Goal: Task Accomplishment & Management: Complete application form

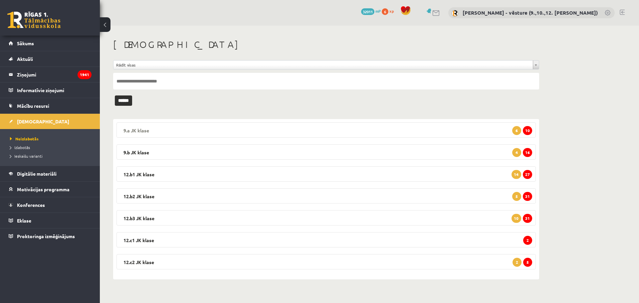
click at [392, 123] on legend "9.a JK klase 10 6" at bounding box center [325, 129] width 419 height 15
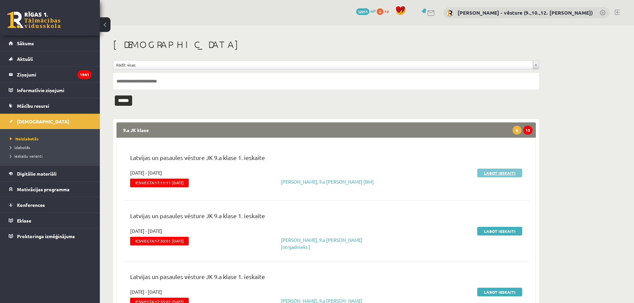
drag, startPoint x: 495, startPoint y: 177, endPoint x: 484, endPoint y: 174, distance: 11.3
click at [523, 127] on legend "9.a JK klase 10 6" at bounding box center [325, 129] width 419 height 15
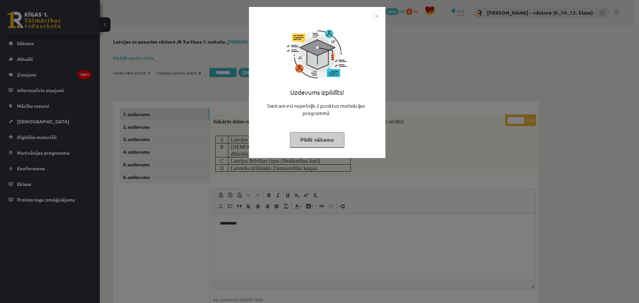
click at [460, 107] on div "Uzdevums izpildīts! Sveicam esi nopelnījis 2 punktus motivācijas programmā Pild…" at bounding box center [319, 151] width 639 height 303
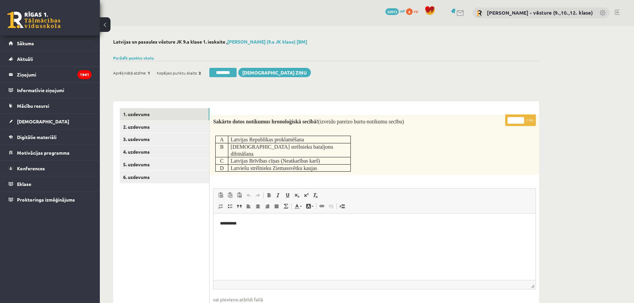
click at [516, 121] on input "*" at bounding box center [515, 120] width 17 height 7
type input "*"
click at [175, 129] on link "2. uzdevums" at bounding box center [165, 127] width 90 height 12
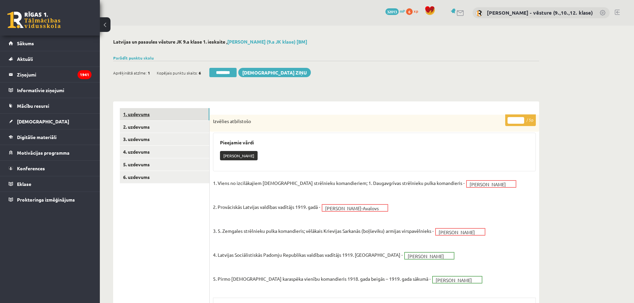
click at [180, 119] on link "1. uzdevums" at bounding box center [165, 114] width 90 height 12
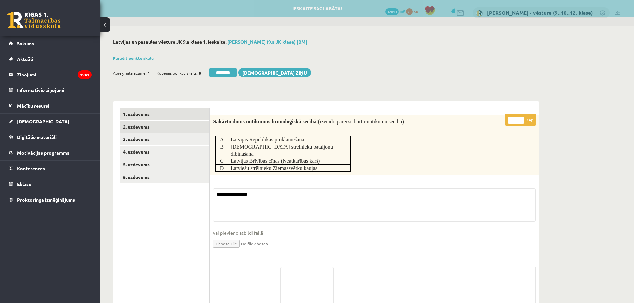
click at [189, 131] on link "2. uzdevums" at bounding box center [165, 127] width 90 height 12
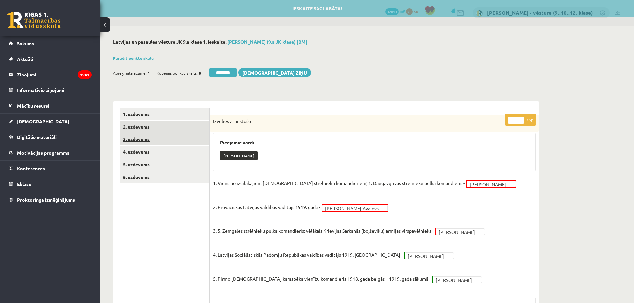
click at [188, 144] on link "3. uzdevums" at bounding box center [165, 139] width 90 height 12
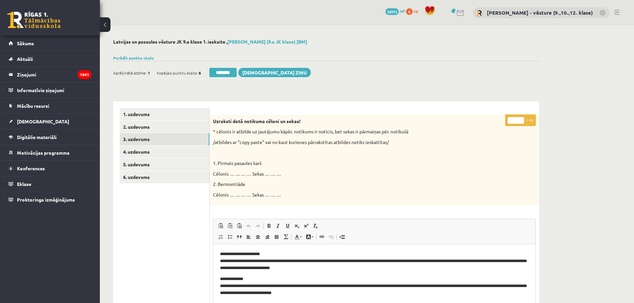
scroll to position [33, 0]
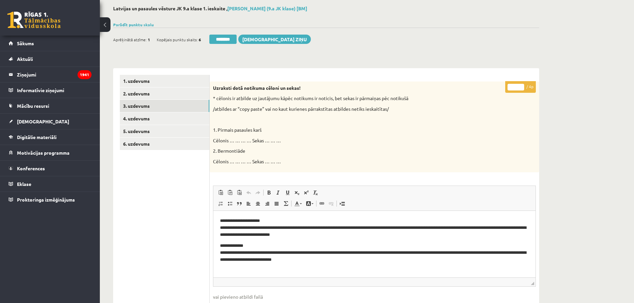
drag, startPoint x: 510, startPoint y: 86, endPoint x: 517, endPoint y: 90, distance: 7.9
click at [516, 86] on input "*" at bounding box center [515, 87] width 17 height 7
type input "*"
click at [180, 116] on link "4. uzdevums" at bounding box center [165, 118] width 90 height 12
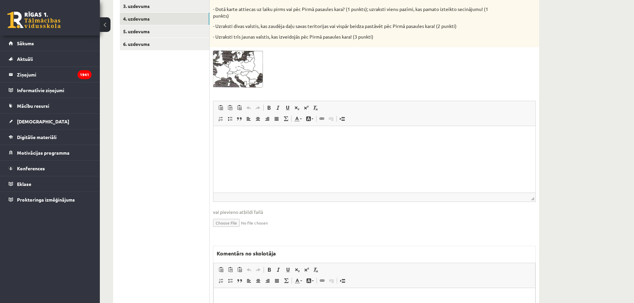
scroll to position [0, 0]
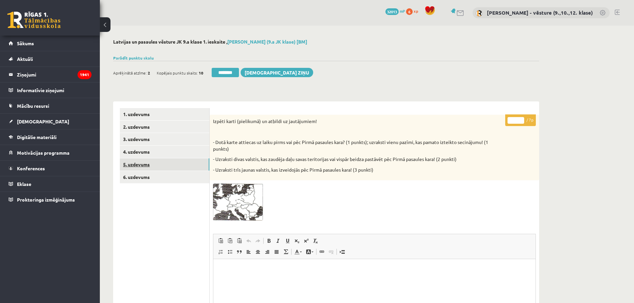
click at [180, 162] on link "5. uzdevums" at bounding box center [165, 164] width 90 height 12
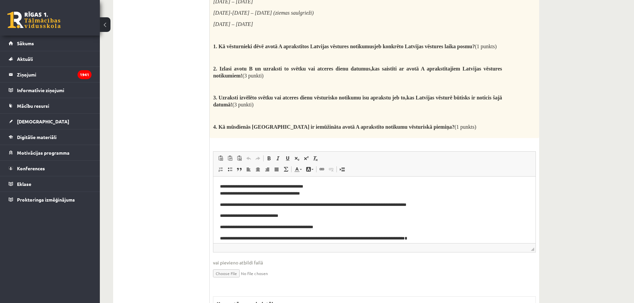
scroll to position [832, 0]
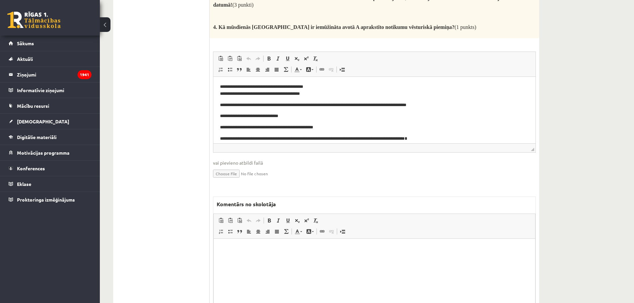
click at [233, 257] on html at bounding box center [374, 249] width 321 height 20
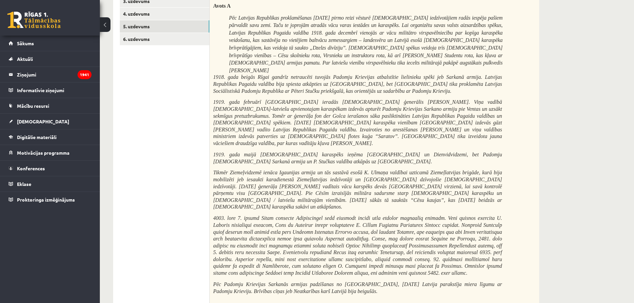
scroll to position [0, 0]
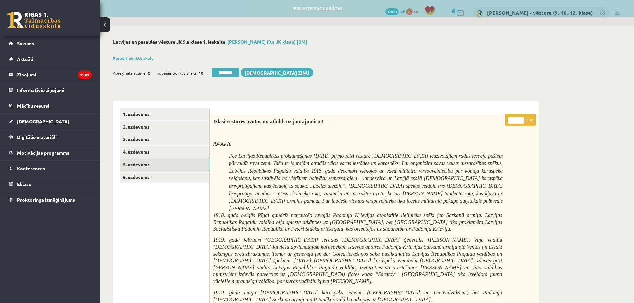
click at [514, 122] on input "*" at bounding box center [515, 120] width 17 height 7
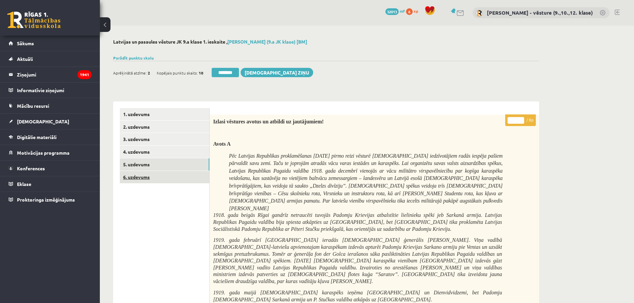
type input "*"
click at [121, 176] on link "6. uzdevums" at bounding box center [165, 177] width 90 height 12
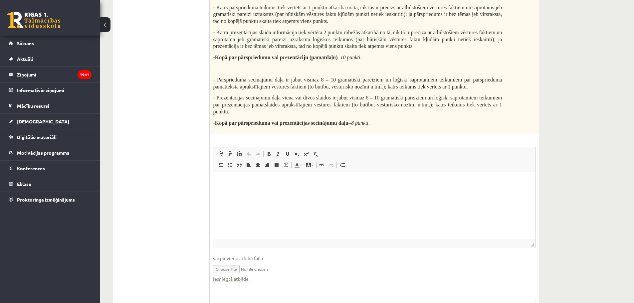
scroll to position [266, 0]
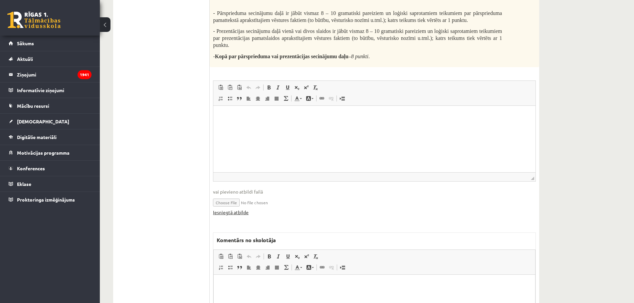
click at [238, 210] on link "Iesniegtā atbilde" at bounding box center [231, 212] width 36 height 7
click at [328, 285] on p "Bagātinātā teksta redaktors, wiswyg-editor-47434020214140-1760441161-276" at bounding box center [374, 284] width 308 height 7
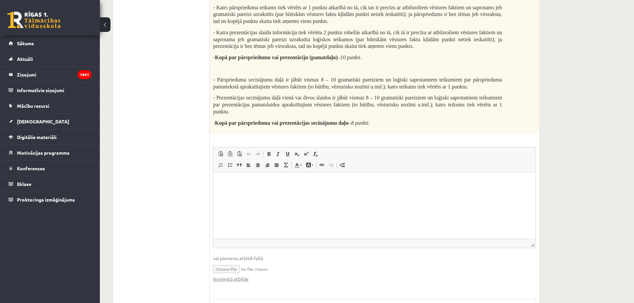
scroll to position [353, 0]
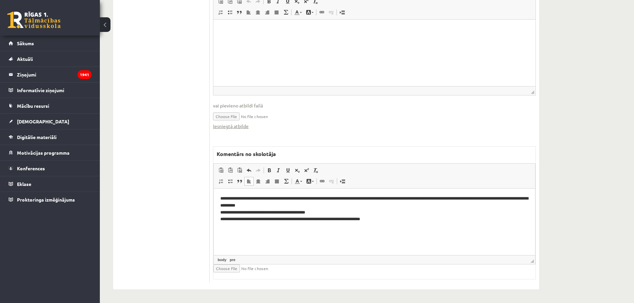
click at [404, 197] on pre "**********" at bounding box center [374, 209] width 308 height 28
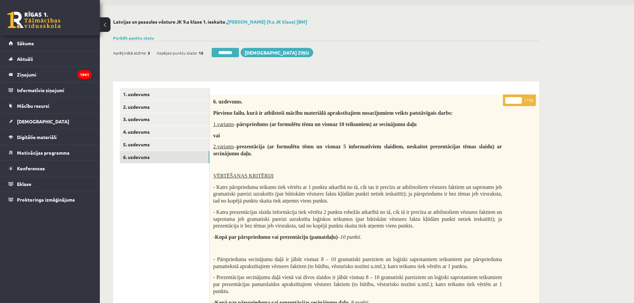
scroll to position [0, 0]
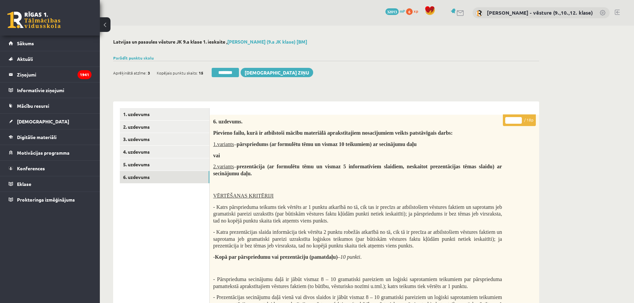
drag, startPoint x: 512, startPoint y: 123, endPoint x: 508, endPoint y: 121, distance: 4.5
click at [508, 121] on input "*" at bounding box center [513, 120] width 17 height 7
type input "*"
click at [149, 165] on link "5. uzdevums" at bounding box center [165, 164] width 90 height 12
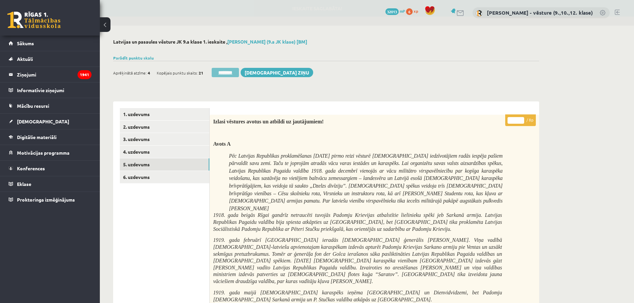
click at [225, 70] on input "********" at bounding box center [225, 72] width 27 height 9
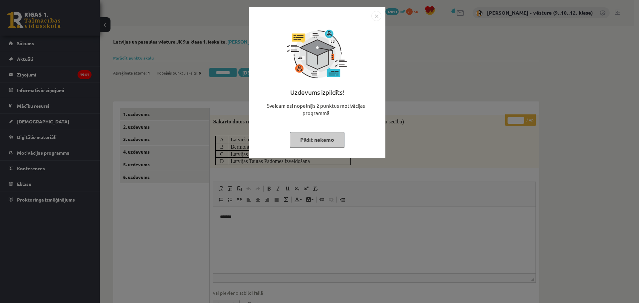
click at [379, 16] on img "Close" at bounding box center [376, 16] width 10 height 10
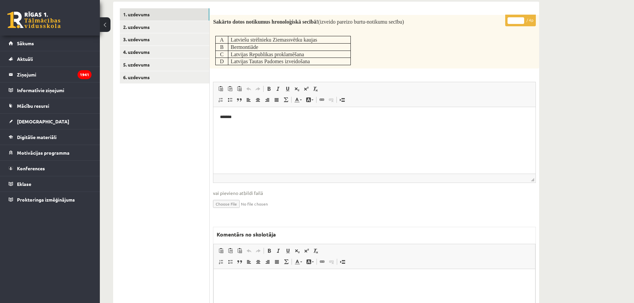
scroll to position [33, 0]
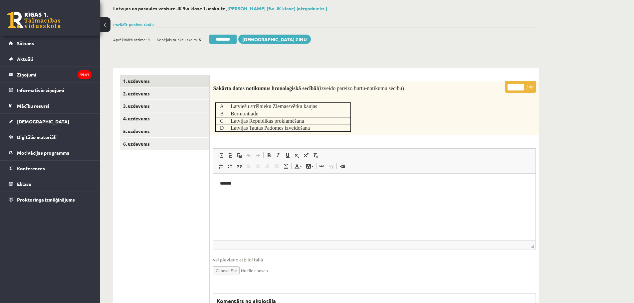
drag, startPoint x: 517, startPoint y: 89, endPoint x: 511, endPoint y: 89, distance: 5.7
click at [511, 89] on input "*" at bounding box center [515, 87] width 17 height 7
type input "*"
click at [172, 95] on link "2. uzdevums" at bounding box center [165, 94] width 90 height 12
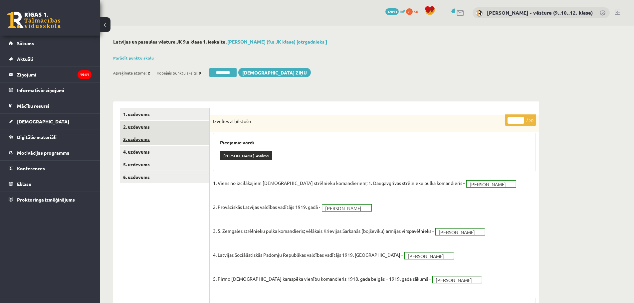
scroll to position [0, 0]
click at [167, 134] on link "3. uzdevums" at bounding box center [165, 139] width 90 height 12
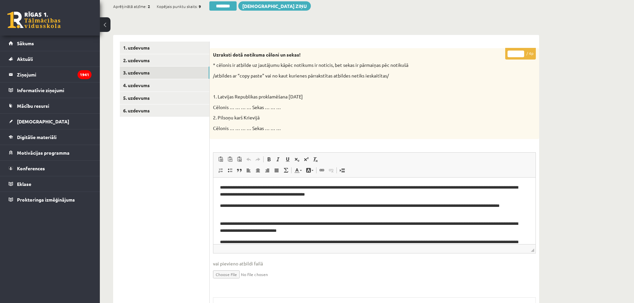
scroll to position [15, 0]
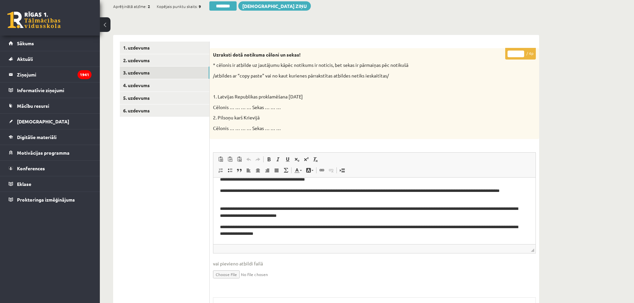
type input "*"
click at [522, 54] on input "*" at bounding box center [515, 54] width 17 height 7
click at [160, 85] on link "4. uzdevums" at bounding box center [165, 85] width 90 height 12
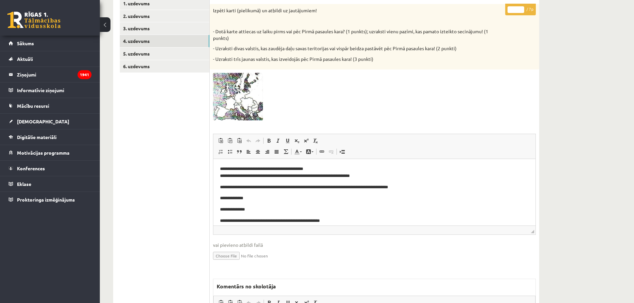
scroll to position [33, 0]
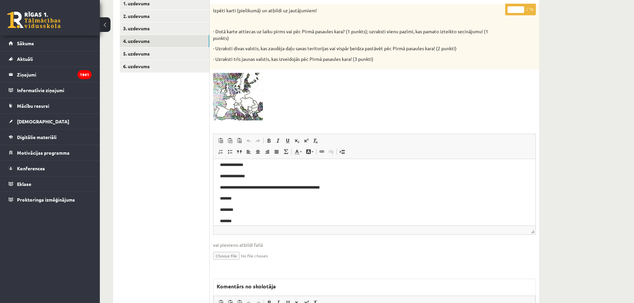
drag, startPoint x: 515, startPoint y: 9, endPoint x: 510, endPoint y: 9, distance: 5.0
click at [510, 9] on input "*" at bounding box center [515, 9] width 17 height 7
type input "*"
click at [184, 50] on link "5. uzdevums" at bounding box center [165, 54] width 90 height 12
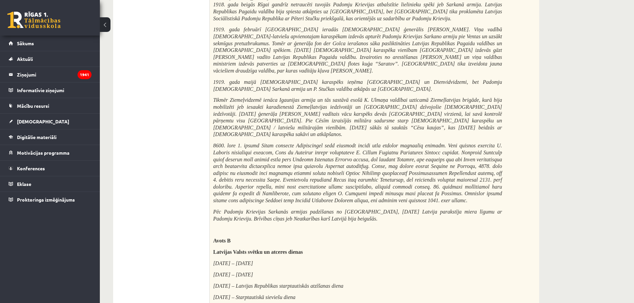
scroll to position [44, 0]
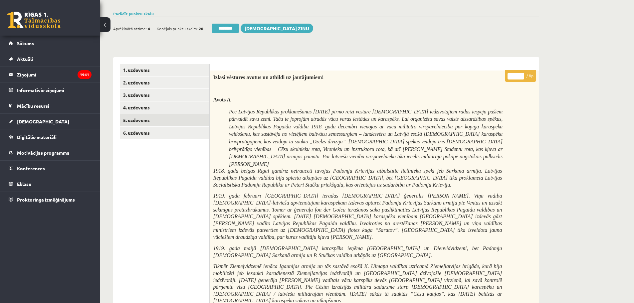
drag, startPoint x: 516, startPoint y: 76, endPoint x: 509, endPoint y: 76, distance: 6.7
click at [509, 76] on input "*" at bounding box center [515, 76] width 17 height 7
type input "*"
click at [164, 136] on link "6. uzdevums" at bounding box center [165, 133] width 90 height 12
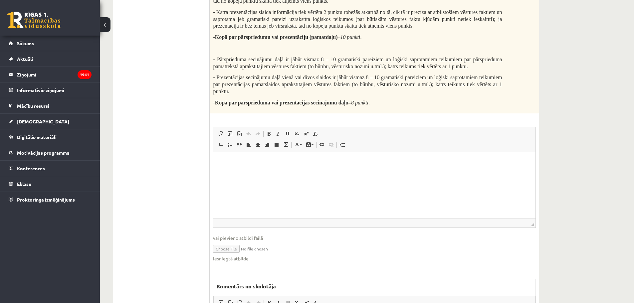
scroll to position [320, 0]
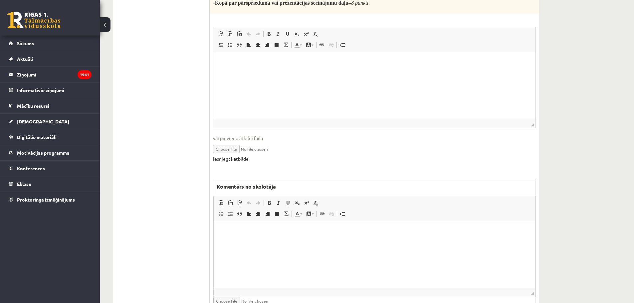
click at [246, 160] on link "Iesniegtā atbilde" at bounding box center [231, 158] width 36 height 7
click at [330, 242] on html at bounding box center [374, 231] width 321 height 20
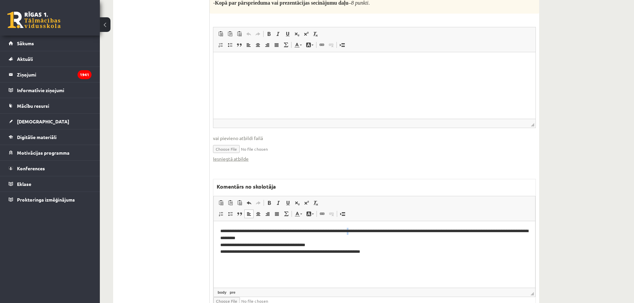
click at [401, 231] on pre "**********" at bounding box center [374, 242] width 308 height 28
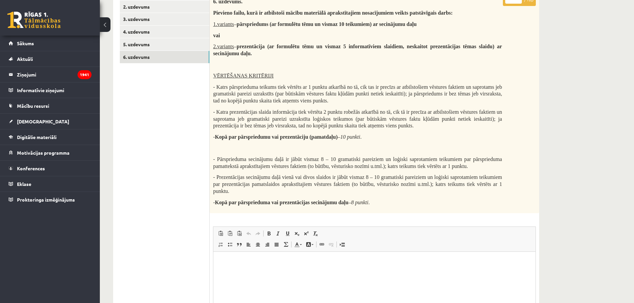
scroll to position [0, 0]
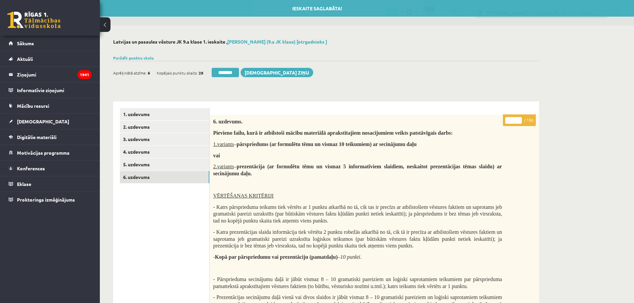
drag, startPoint x: 512, startPoint y: 120, endPoint x: 508, endPoint y: 120, distance: 4.3
click at [508, 120] on input "*" at bounding box center [513, 120] width 17 height 7
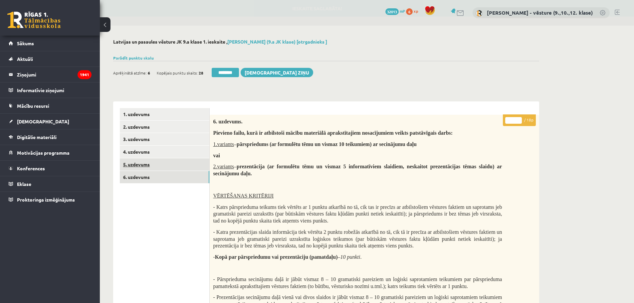
type input "*"
click at [157, 165] on link "5. uzdevums" at bounding box center [165, 164] width 90 height 12
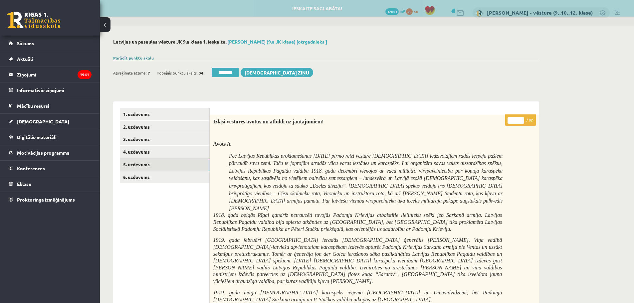
click at [134, 59] on link "Parādīt punktu skalu" at bounding box center [133, 57] width 41 height 5
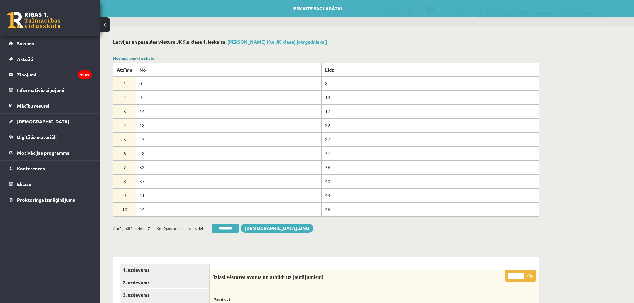
click at [134, 59] on link "Noslēpt punktu skalu" at bounding box center [133, 57] width 41 height 5
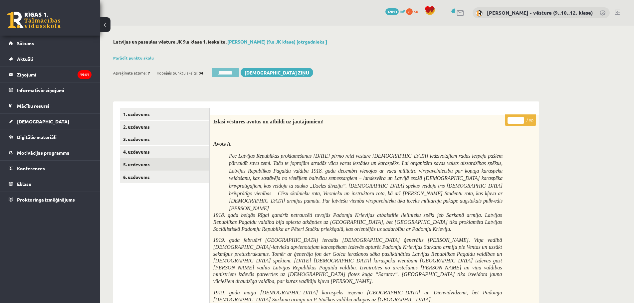
click at [229, 73] on input "********" at bounding box center [225, 72] width 27 height 9
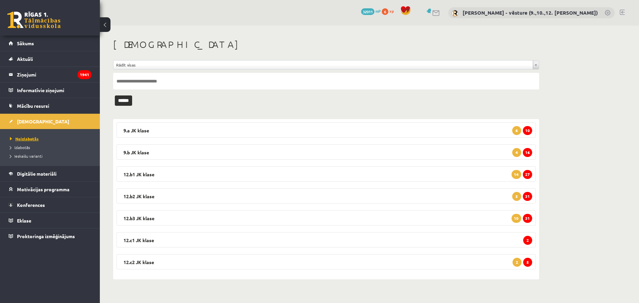
click at [16, 137] on span "Neizlabotās" at bounding box center [24, 138] width 29 height 5
click at [510, 155] on legend "9.b JK klase 16 4" at bounding box center [325, 151] width 419 height 15
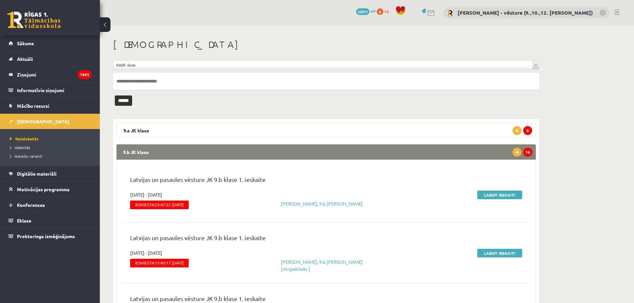
click at [522, 147] on legend "9.b JK klase 16 4" at bounding box center [325, 151] width 419 height 15
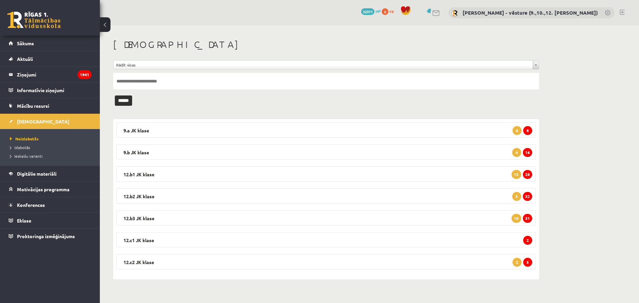
click at [45, 134] on li "Neizlabotās" at bounding box center [51, 138] width 83 height 9
click at [44, 136] on link "Neizlabotās" at bounding box center [51, 139] width 83 height 6
drag, startPoint x: 519, startPoint y: 242, endPoint x: 480, endPoint y: 237, distance: 39.2
click at [518, 241] on legend "12.c1 JK klase 2" at bounding box center [325, 239] width 419 height 15
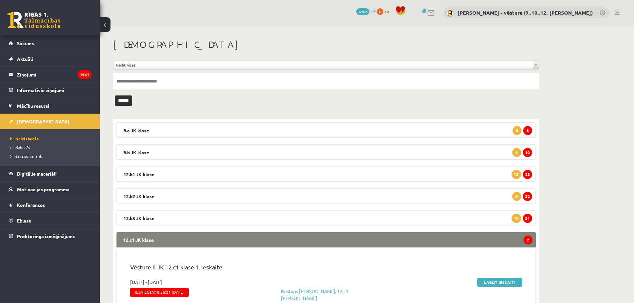
scroll to position [67, 0]
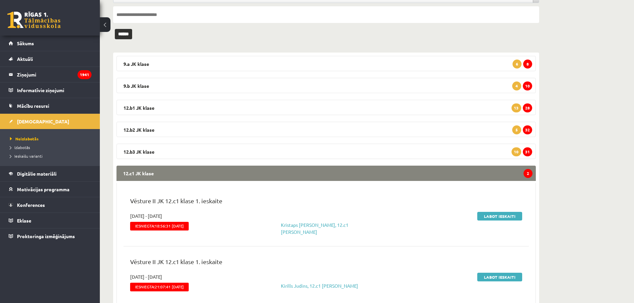
click at [506, 170] on legend "12.c1 JK klase 2" at bounding box center [325, 173] width 419 height 15
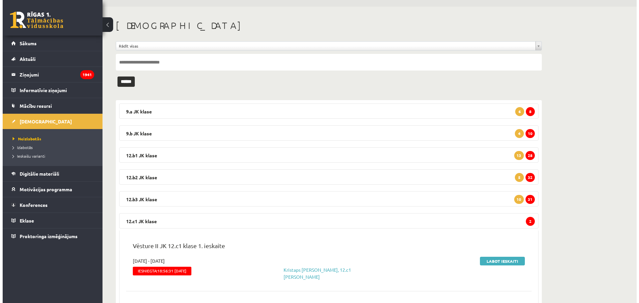
scroll to position [0, 0]
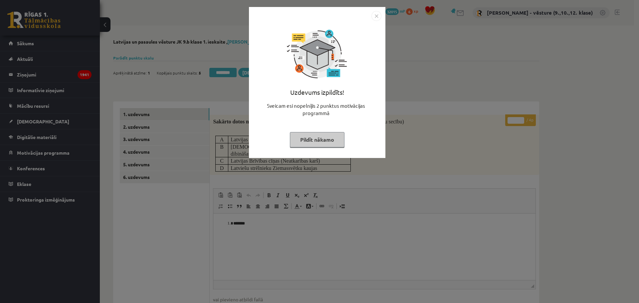
click at [434, 144] on div "Uzdevums izpildīts! Sveicam esi nopelnījis 2 punktus motivācijas programmā Pild…" at bounding box center [319, 151] width 639 height 303
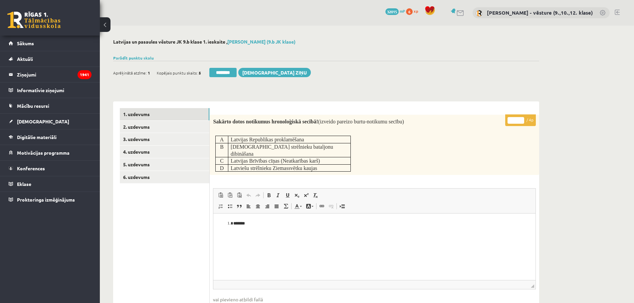
click at [515, 121] on input "*" at bounding box center [515, 120] width 17 height 7
type input "*"
click at [198, 128] on link "2. uzdevums" at bounding box center [165, 127] width 90 height 12
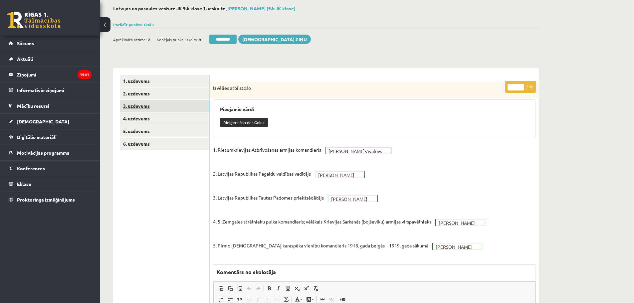
click at [172, 109] on link "3. uzdevums" at bounding box center [165, 106] width 90 height 12
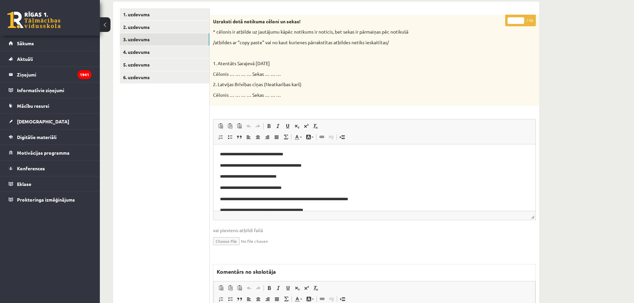
scroll to position [166, 0]
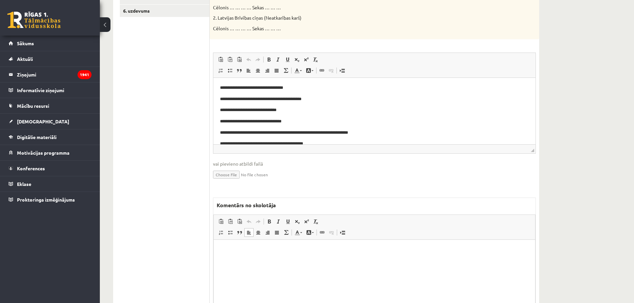
click at [421, 245] on html at bounding box center [374, 250] width 321 height 20
click at [427, 245] on html "**********" at bounding box center [374, 250] width 321 height 20
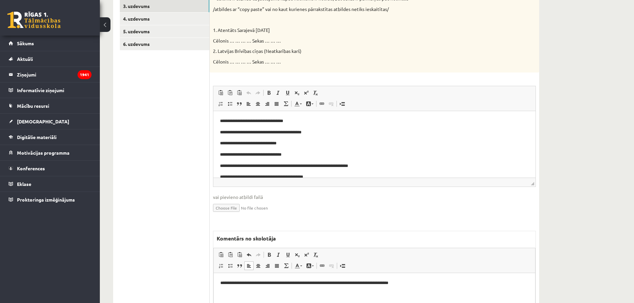
scroll to position [0, 0]
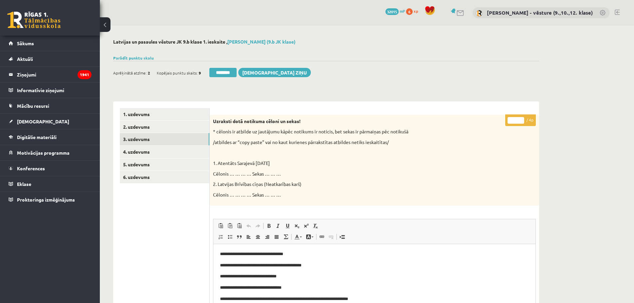
drag, startPoint x: 510, startPoint y: 120, endPoint x: 516, endPoint y: 121, distance: 5.4
click at [516, 121] on input "*" at bounding box center [515, 120] width 17 height 7
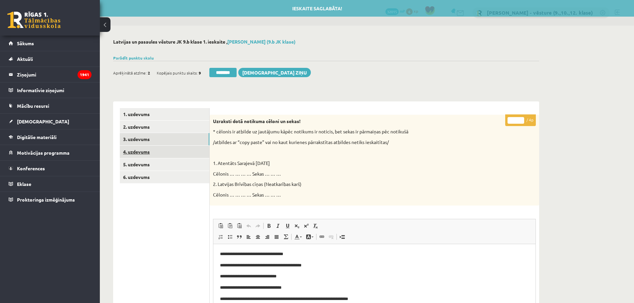
type input "*"
click at [203, 155] on link "4. uzdevums" at bounding box center [165, 152] width 90 height 12
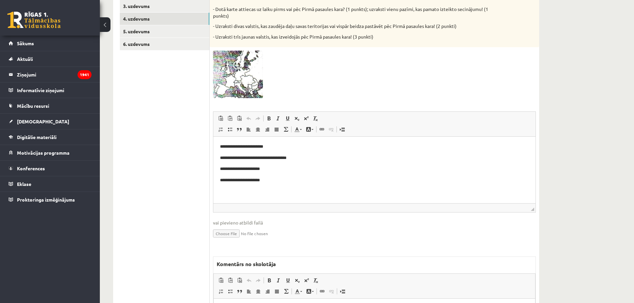
scroll to position [200, 0]
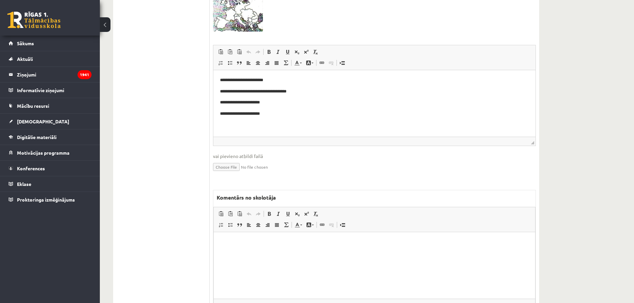
click at [300, 252] on html at bounding box center [374, 242] width 321 height 20
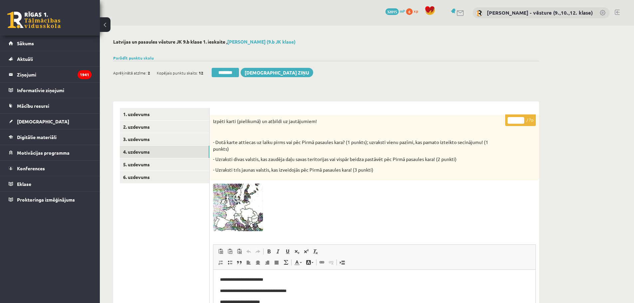
drag, startPoint x: 515, startPoint y: 120, endPoint x: 505, endPoint y: 120, distance: 10.0
click at [505, 120] on p "* / 7p" at bounding box center [520, 120] width 31 height 12
type input "*"
click at [165, 173] on link "6. uzdevums" at bounding box center [165, 177] width 90 height 12
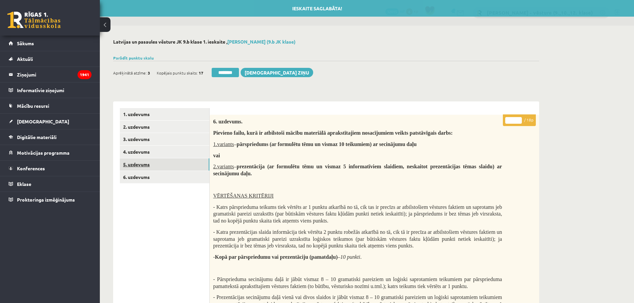
click at [168, 167] on link "5. uzdevums" at bounding box center [165, 164] width 90 height 12
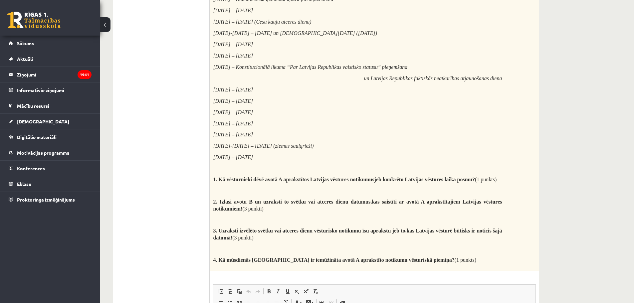
scroll to position [799, 0]
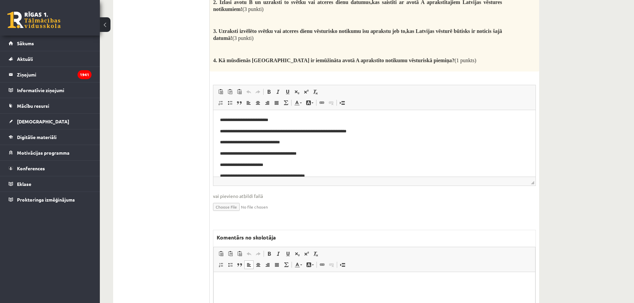
click at [291, 279] on p "Bagātinātā teksta redaktors, wiswyg-editor-47433970041920-1760445301-559" at bounding box center [374, 282] width 308 height 7
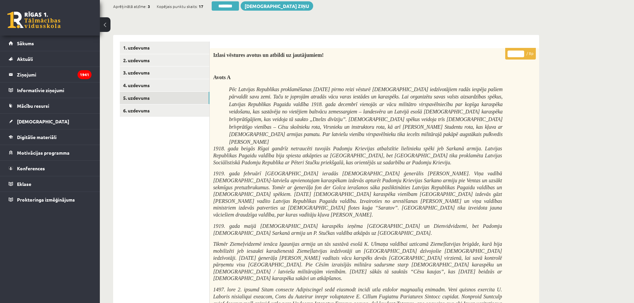
scroll to position [0, 0]
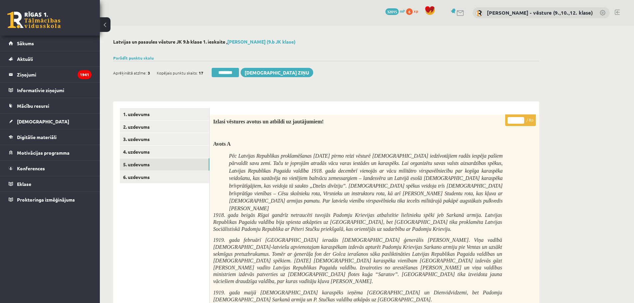
drag, startPoint x: 513, startPoint y: 119, endPoint x: 517, endPoint y: 120, distance: 4.2
click at [517, 120] on input "*" at bounding box center [515, 120] width 17 height 7
type input "*"
click at [155, 177] on link "6. uzdevums" at bounding box center [165, 177] width 90 height 12
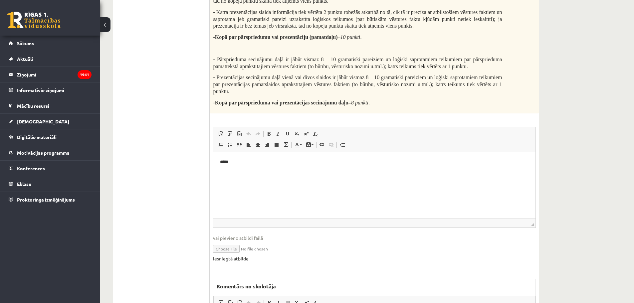
click at [245, 261] on link "Iesniegtā atbilde" at bounding box center [231, 258] width 36 height 7
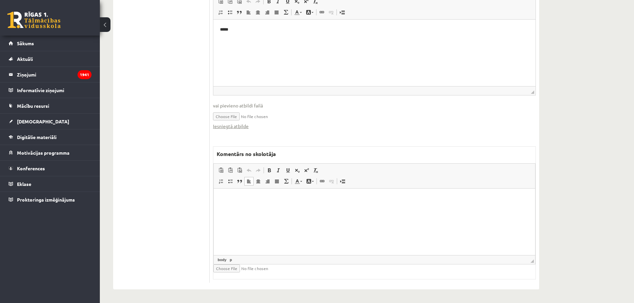
click at [308, 209] on html at bounding box center [374, 199] width 321 height 20
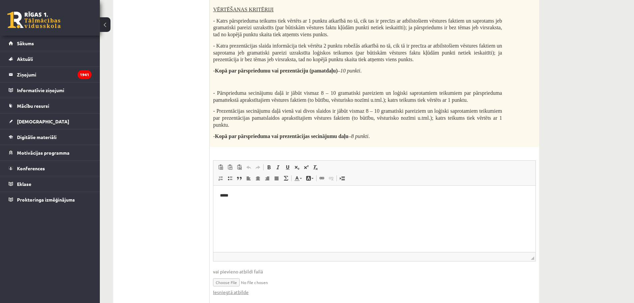
scroll to position [0, 0]
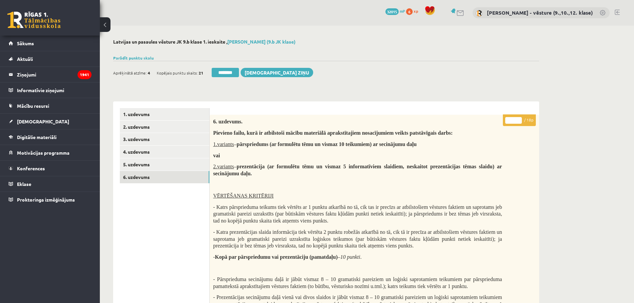
drag, startPoint x: 512, startPoint y: 117, endPoint x: 508, endPoint y: 119, distance: 4.5
click at [508, 119] on input "*" at bounding box center [513, 120] width 17 height 7
type input "*"
click at [166, 166] on link "5. uzdevums" at bounding box center [165, 164] width 90 height 12
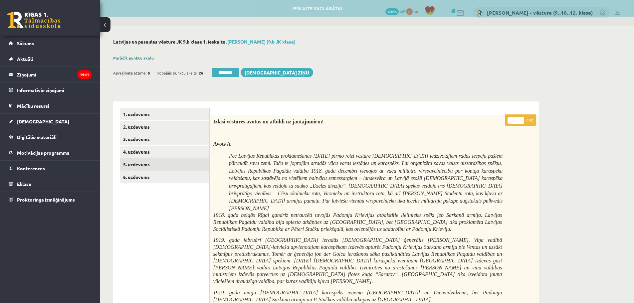
click at [142, 59] on link "Parādīt punktu skalu" at bounding box center [133, 57] width 41 height 5
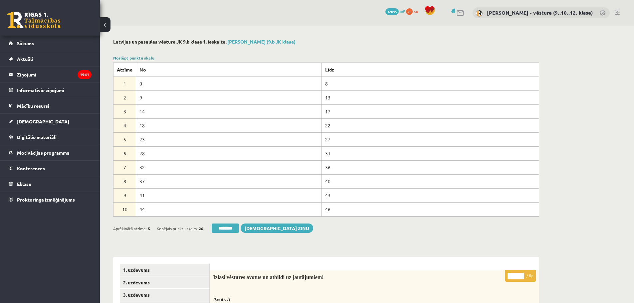
click at [142, 59] on link "Noslēpt punktu skalu" at bounding box center [133, 57] width 41 height 5
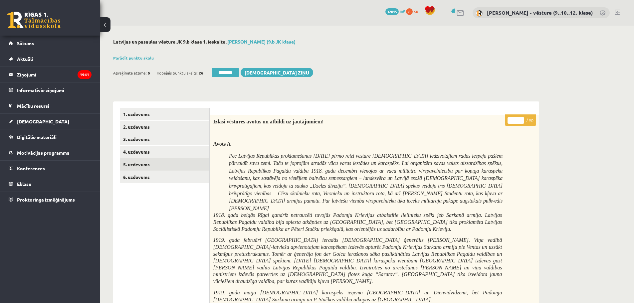
click at [521, 117] on input "*" at bounding box center [515, 120] width 17 height 7
type input "*"
click at [521, 117] on input "*" at bounding box center [515, 120] width 17 height 7
click at [192, 145] on link "3. uzdevums" at bounding box center [165, 139] width 90 height 12
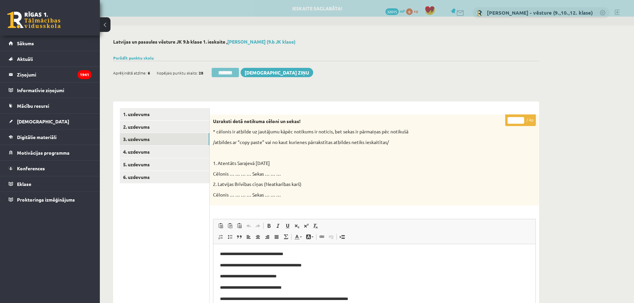
click at [227, 74] on input "********" at bounding box center [225, 72] width 27 height 9
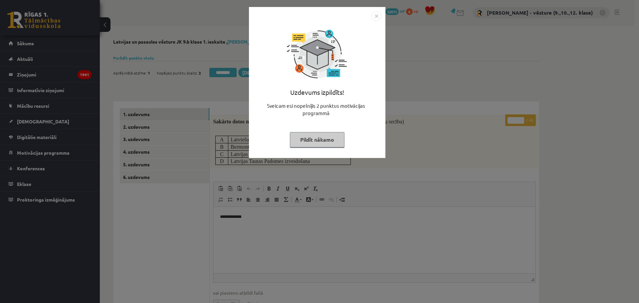
click at [440, 63] on div "Uzdevums izpildīts! Sveicam esi nopelnījis 2 punktus motivācijas programmā Pild…" at bounding box center [319, 151] width 639 height 303
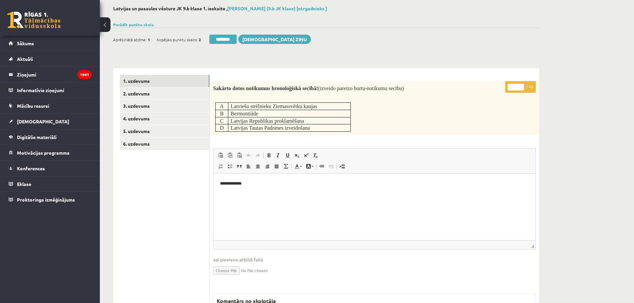
scroll to position [100, 0]
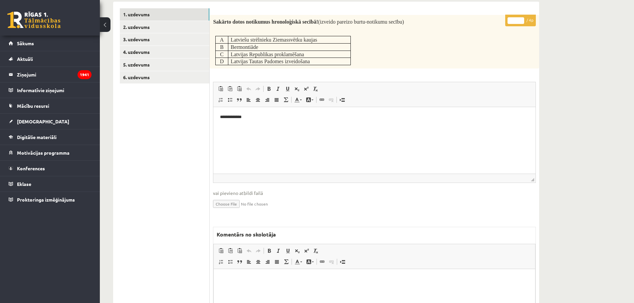
click at [341, 280] on p "Bagātinātā teksta redaktors, wiswyg-editor-47433903342060-1760445213-2" at bounding box center [374, 279] width 308 height 7
drag, startPoint x: 514, startPoint y: 22, endPoint x: 508, endPoint y: 19, distance: 7.0
click at [508, 19] on input "*" at bounding box center [515, 20] width 17 height 7
type input "*"
click at [157, 29] on link "2. uzdevums" at bounding box center [165, 27] width 90 height 12
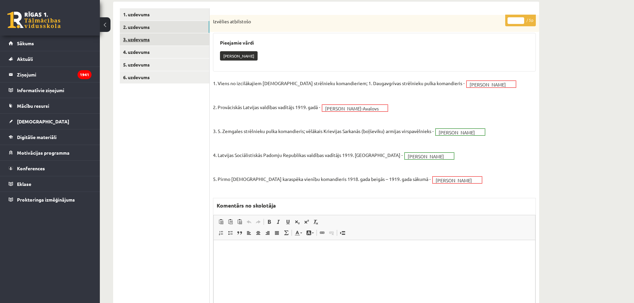
scroll to position [0, 0]
click at [163, 53] on link "4. uzdevums" at bounding box center [165, 52] width 90 height 12
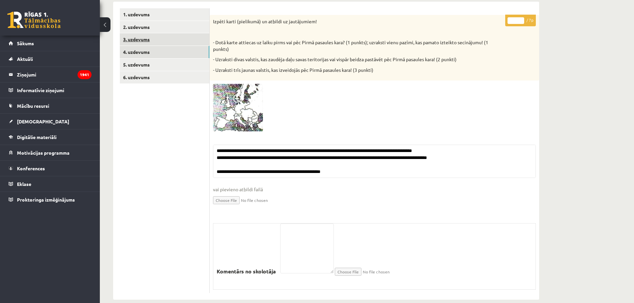
click at [165, 42] on link "3. uzdevums" at bounding box center [165, 39] width 90 height 12
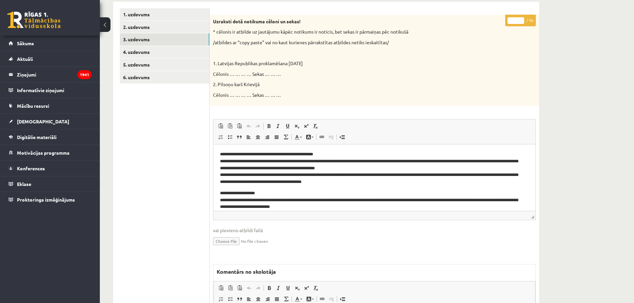
scroll to position [20, 0]
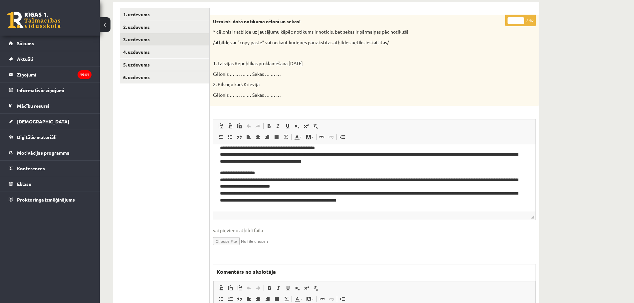
drag, startPoint x: 515, startPoint y: 23, endPoint x: 510, endPoint y: 21, distance: 5.3
click at [510, 21] on input "*" at bounding box center [515, 20] width 17 height 7
type input "*"
click at [171, 49] on link "4. uzdevums" at bounding box center [165, 52] width 90 height 12
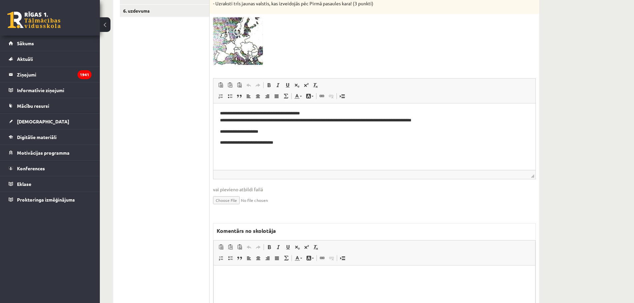
scroll to position [200, 0]
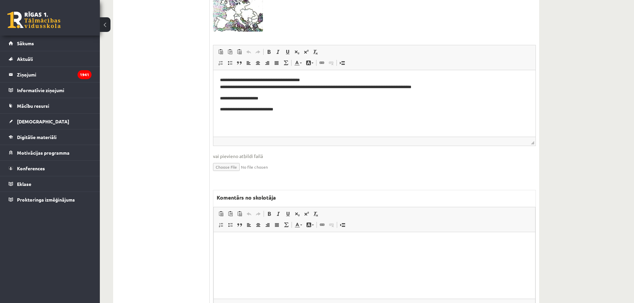
click at [344, 252] on html at bounding box center [374, 242] width 321 height 20
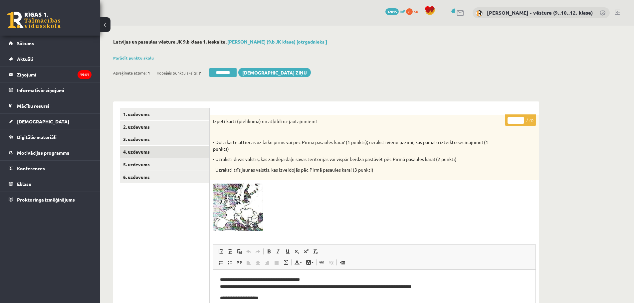
drag, startPoint x: 515, startPoint y: 120, endPoint x: 509, endPoint y: 120, distance: 6.7
click at [509, 120] on input "*" at bounding box center [515, 120] width 17 height 7
type input "*"
click at [521, 169] on div "Izpēti karti (pielikumā) un atbildi uz jautājumiem! - Dotā karte attiecas uz la…" at bounding box center [374, 148] width 329 height 66
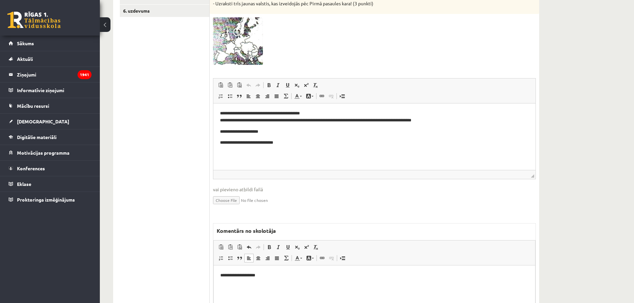
scroll to position [67, 0]
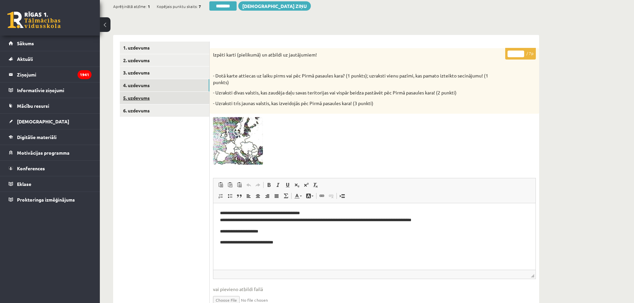
click at [162, 100] on link "5. uzdevums" at bounding box center [165, 98] width 90 height 12
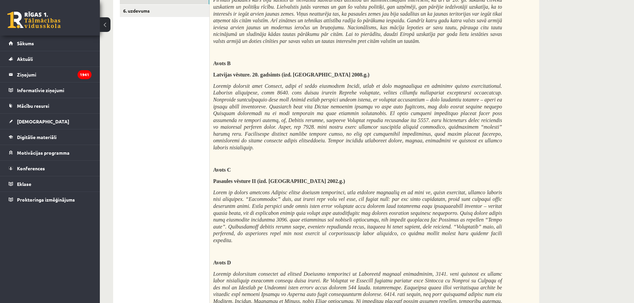
scroll to position [0, 0]
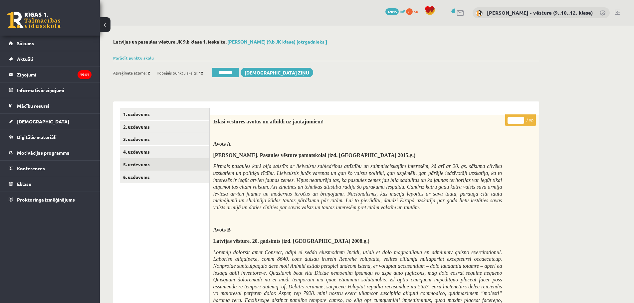
drag, startPoint x: 518, startPoint y: 120, endPoint x: 514, endPoint y: 120, distance: 4.7
click at [514, 120] on input "*" at bounding box center [515, 120] width 17 height 7
click at [511, 121] on input "*" at bounding box center [515, 120] width 17 height 7
type input "*"
click at [186, 181] on link "6. uzdevums" at bounding box center [165, 177] width 90 height 12
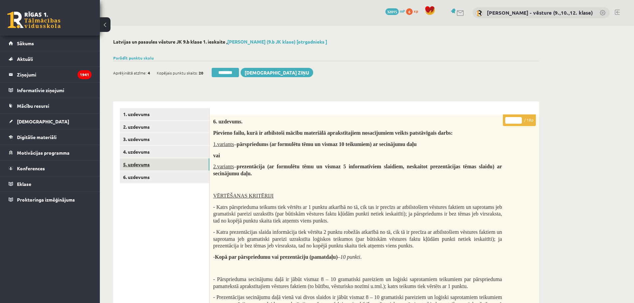
click at [196, 169] on link "5. uzdevums" at bounding box center [165, 164] width 90 height 12
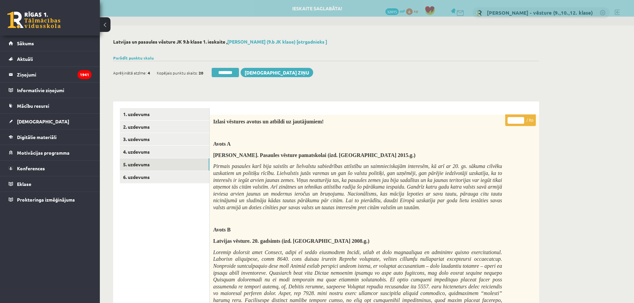
click at [230, 67] on div "Ieskaite saglabāta! Aprēķinātā atzīme: 4 Kopējais punktu skaits: 20 ******** Sū…" at bounding box center [326, 70] width 426 height 19
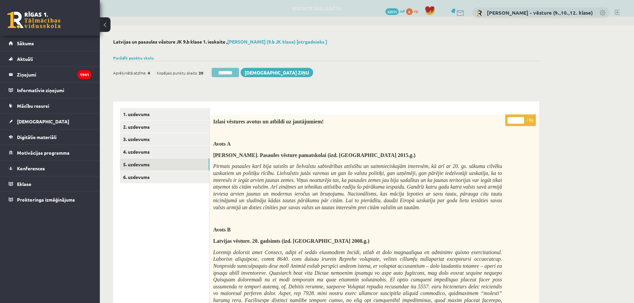
click at [230, 71] on input "********" at bounding box center [225, 72] width 27 height 9
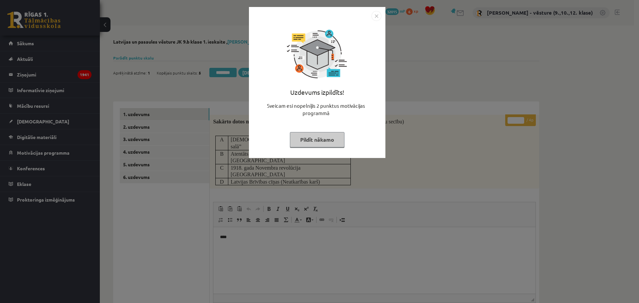
click at [427, 75] on div "Uzdevums izpildīts! Sveicam esi nopelnījis 2 punktus motivācijas programmā Pild…" at bounding box center [319, 151] width 639 height 303
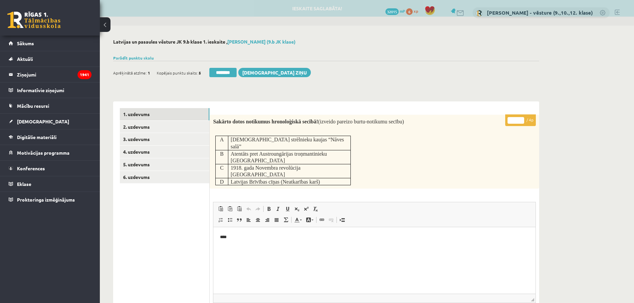
drag, startPoint x: 510, startPoint y: 118, endPoint x: 516, endPoint y: 119, distance: 5.8
click at [516, 119] on input "*" at bounding box center [515, 120] width 17 height 7
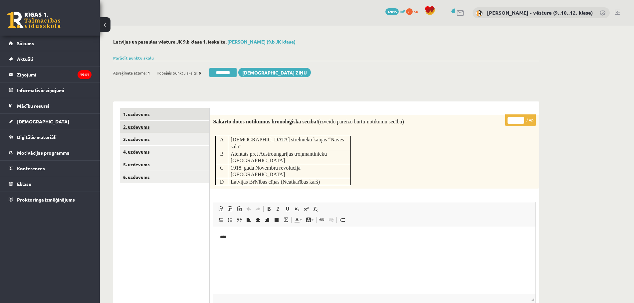
type input "*"
click at [175, 130] on link "2. uzdevums" at bounding box center [165, 127] width 90 height 12
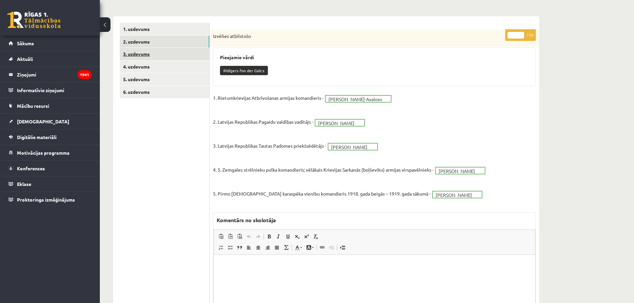
click at [159, 53] on link "3. uzdevums" at bounding box center [165, 54] width 90 height 12
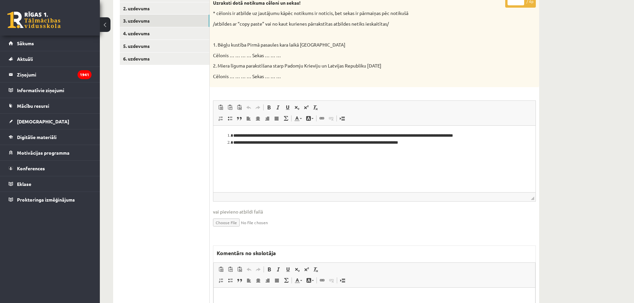
scroll to position [152, 0]
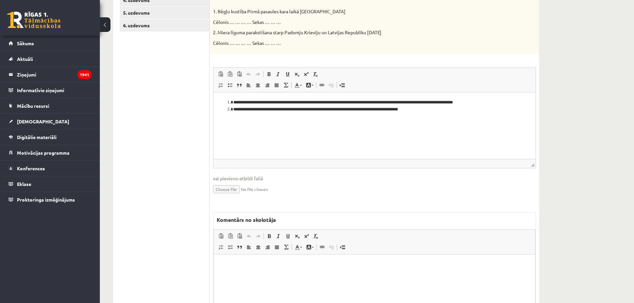
click at [260, 263] on p "Bagātinātā teksta redaktors, wiswyg-editor-47433804967280-1760445466-561" at bounding box center [374, 264] width 308 height 7
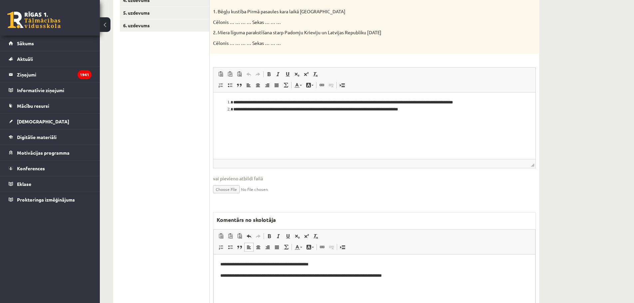
scroll to position [0, 0]
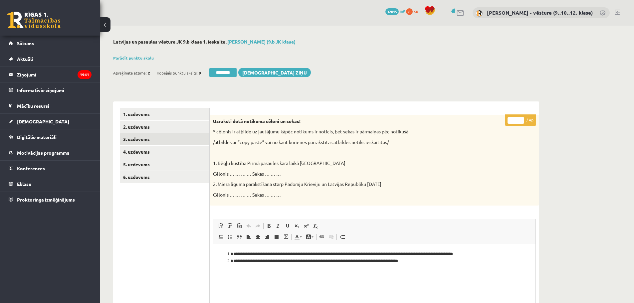
click at [511, 120] on input "*" at bounding box center [515, 120] width 17 height 7
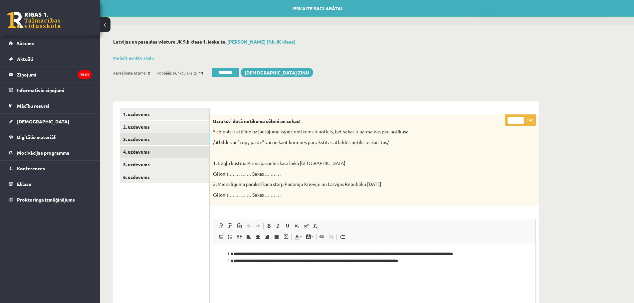
type input "*"
click at [146, 153] on link "4. uzdevums" at bounding box center [165, 152] width 90 height 12
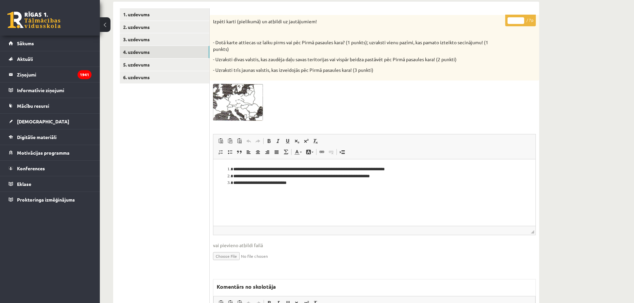
scroll to position [166, 0]
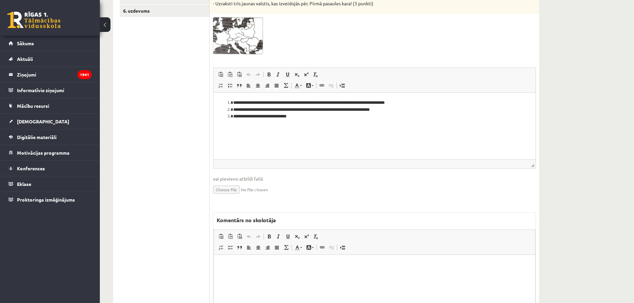
click at [297, 264] on p "Bagātinātā teksta redaktors, wiswyg-editor-47433780274200-1760445527-45" at bounding box center [374, 265] width 308 height 7
click at [219, 262] on html "**********" at bounding box center [374, 265] width 321 height 20
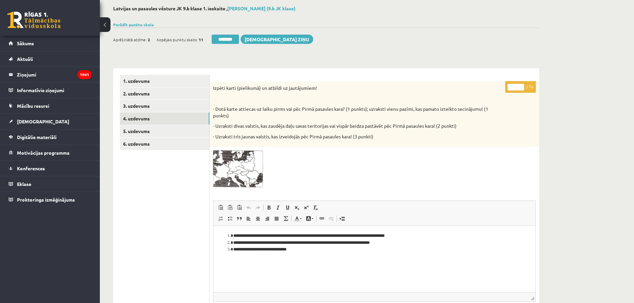
drag, startPoint x: 516, startPoint y: 89, endPoint x: 512, endPoint y: 89, distance: 4.0
click at [512, 89] on input "*" at bounding box center [515, 87] width 17 height 7
type input "*"
click at [142, 133] on link "5. uzdevums" at bounding box center [165, 131] width 90 height 12
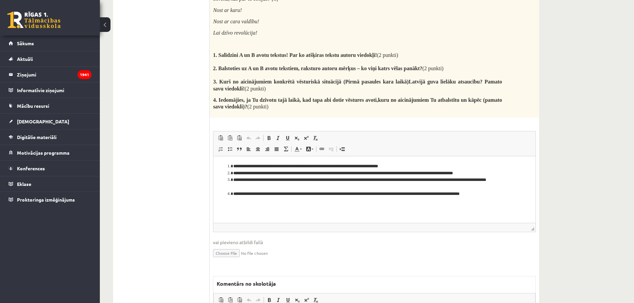
scroll to position [399, 0]
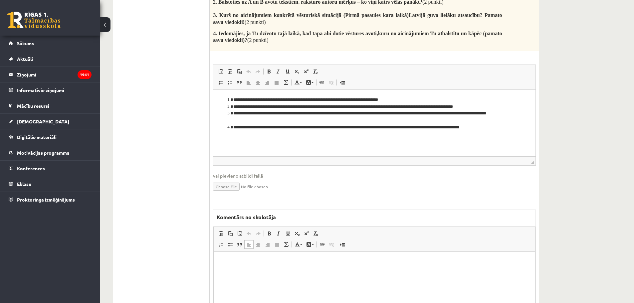
click at [252, 265] on p "Bagātinātā teksta redaktors, wiswyg-editor-47433852517580-1760445543-287" at bounding box center [374, 262] width 308 height 7
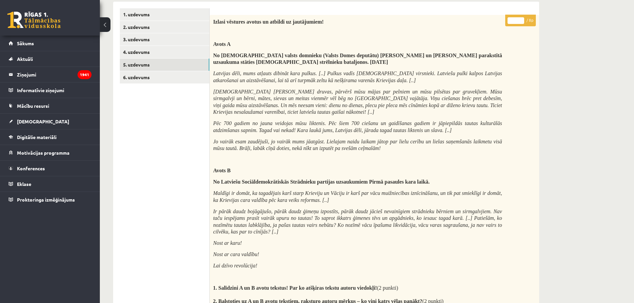
scroll to position [0, 0]
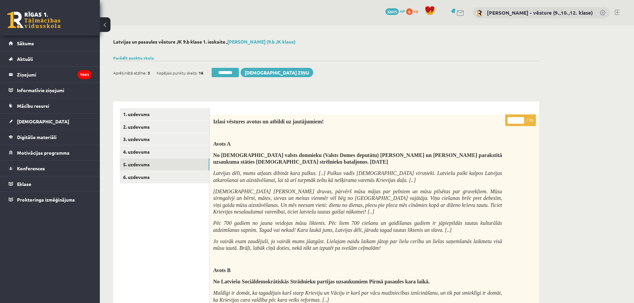
click at [513, 124] on p "* / 8p" at bounding box center [520, 120] width 31 height 12
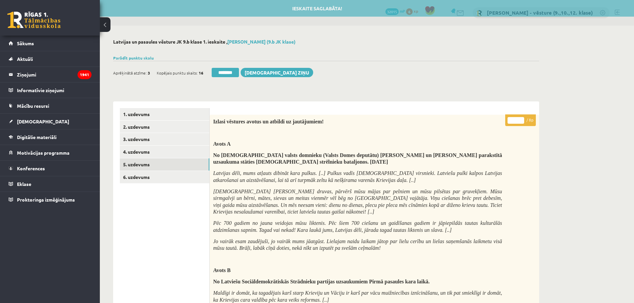
drag, startPoint x: 515, startPoint y: 121, endPoint x: 510, endPoint y: 119, distance: 4.8
click at [510, 119] on input "*" at bounding box center [515, 120] width 17 height 7
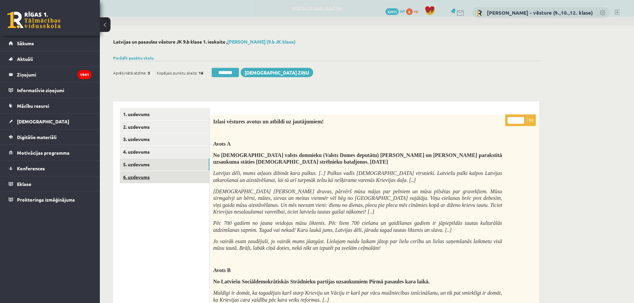
type input "*"
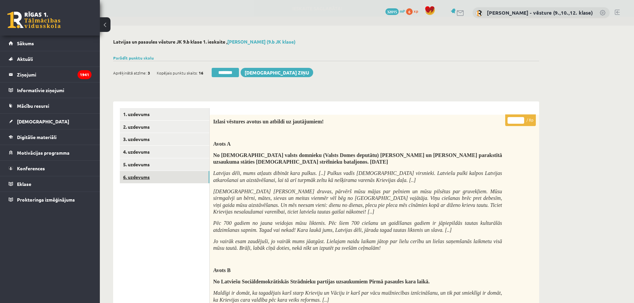
click at [192, 172] on link "6. uzdevums" at bounding box center [165, 177] width 90 height 12
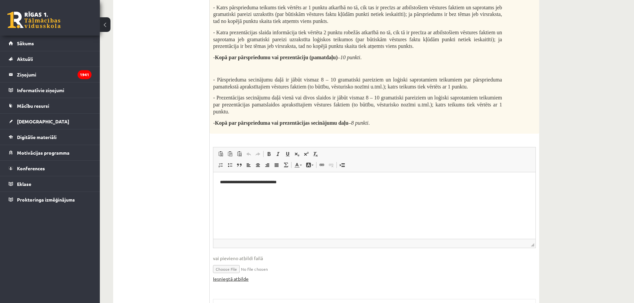
click at [223, 280] on link "Iesniegtā atbilde" at bounding box center [231, 279] width 36 height 7
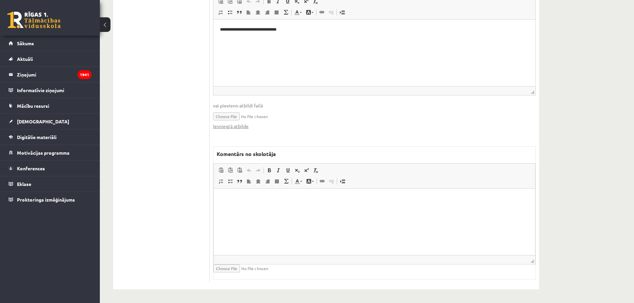
click at [318, 209] on html at bounding box center [374, 199] width 321 height 20
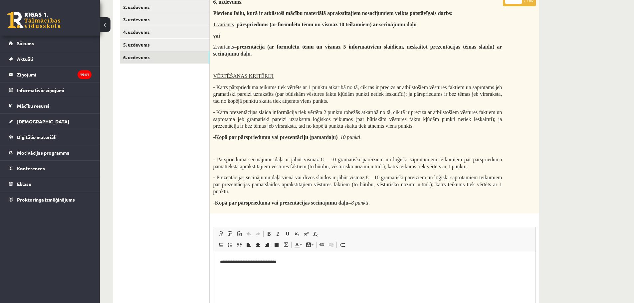
scroll to position [0, 0]
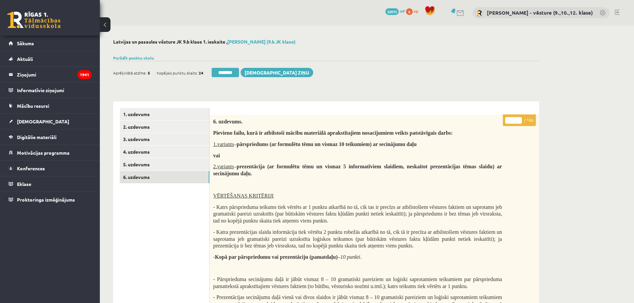
drag, startPoint x: 509, startPoint y: 121, endPoint x: 513, endPoint y: 122, distance: 4.1
click at [513, 122] on input "*" at bounding box center [513, 120] width 17 height 7
type input "*"
click at [158, 166] on link "5. uzdevums" at bounding box center [165, 164] width 90 height 12
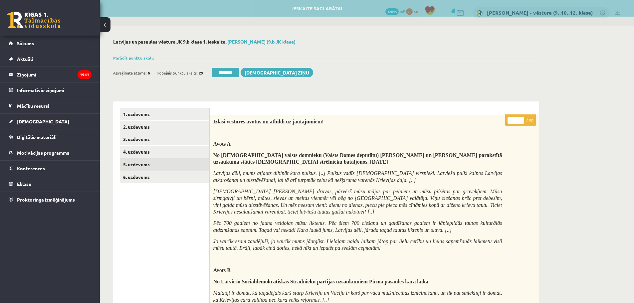
click at [136, 60] on div "Parādīt punktu skalu Atzīme No Līdz 1 0 8 2 9 13 3 14 17 4 18 22 5 23 27 6 28 3…" at bounding box center [326, 58] width 426 height 6
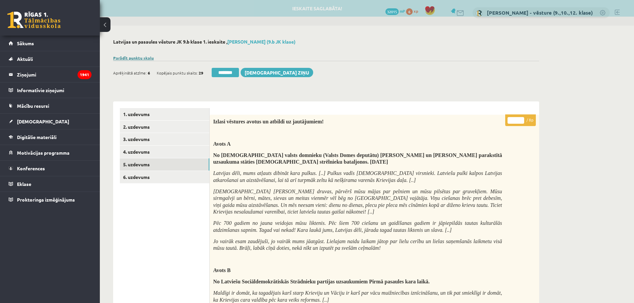
click at [135, 57] on link "Parādīt punktu skalu" at bounding box center [133, 57] width 41 height 5
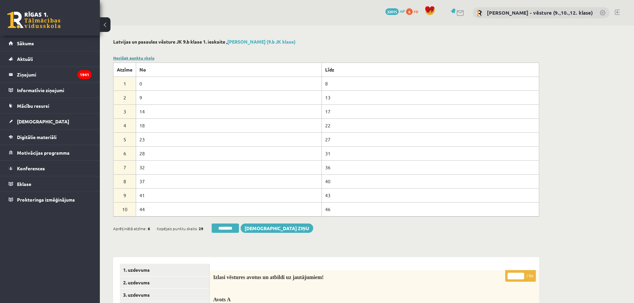
click at [135, 57] on link "Noslēpt punktu skalu" at bounding box center [133, 57] width 41 height 5
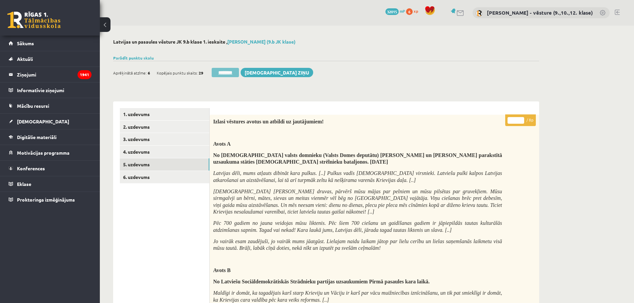
click at [237, 70] on input "********" at bounding box center [225, 72] width 27 height 9
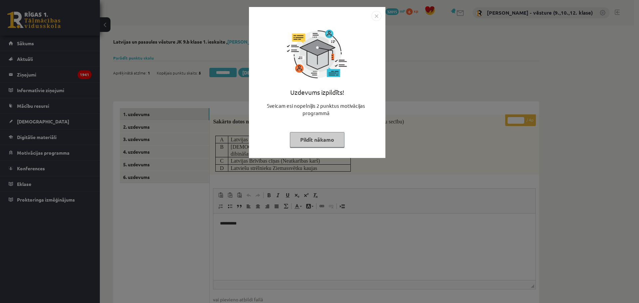
click at [403, 190] on div "Uzdevums izpildīts! Sveicam esi nopelnījis 2 punktus motivācijas programmā Pild…" at bounding box center [319, 151] width 639 height 303
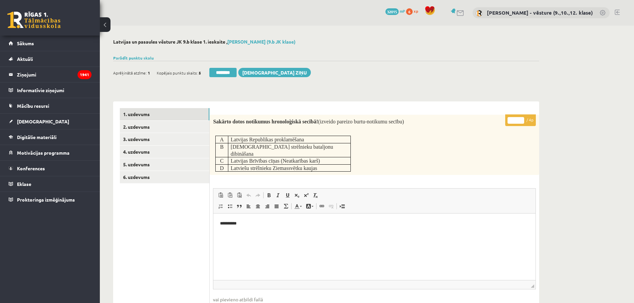
drag, startPoint x: 514, startPoint y: 121, endPoint x: 510, endPoint y: 120, distance: 3.7
click at [510, 120] on input "*" at bounding box center [515, 120] width 17 height 7
type input "*"
click at [190, 130] on link "2. uzdevums" at bounding box center [165, 127] width 90 height 12
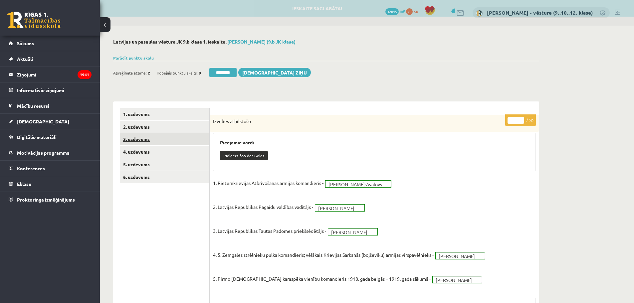
click at [162, 139] on link "3. uzdevums" at bounding box center [165, 139] width 90 height 12
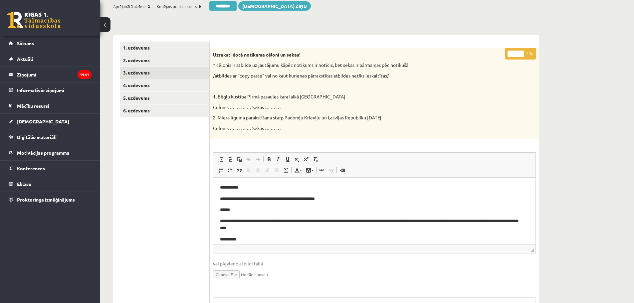
scroll to position [33, 0]
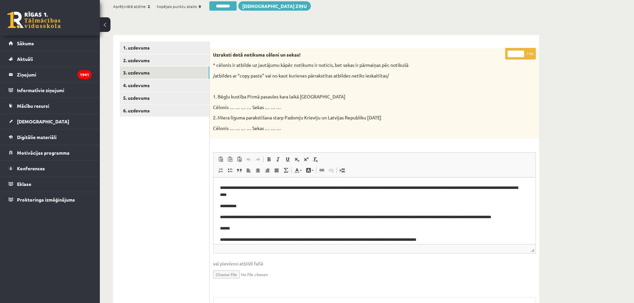
click at [512, 52] on input "*" at bounding box center [515, 54] width 17 height 7
type input "*"
click at [201, 87] on link "4. uzdevums" at bounding box center [165, 85] width 90 height 12
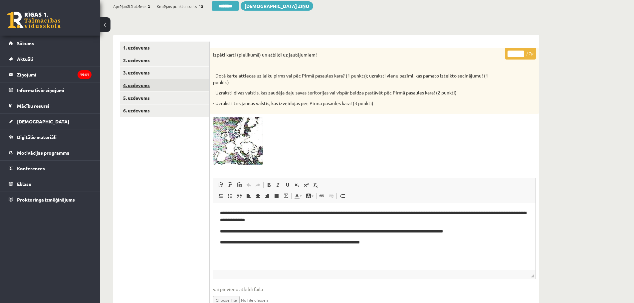
scroll to position [0, 0]
drag, startPoint x: 514, startPoint y: 54, endPoint x: 507, endPoint y: 53, distance: 6.9
click at [507, 53] on p "* / 7p" at bounding box center [520, 54] width 31 height 12
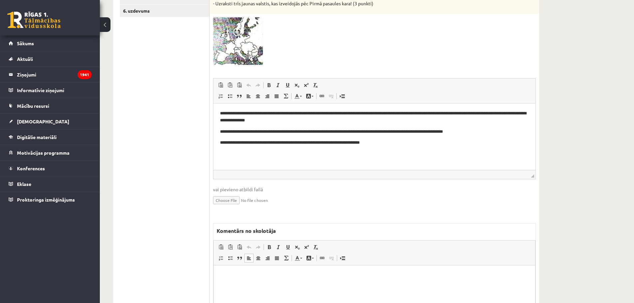
click at [330, 285] on html at bounding box center [374, 275] width 321 height 20
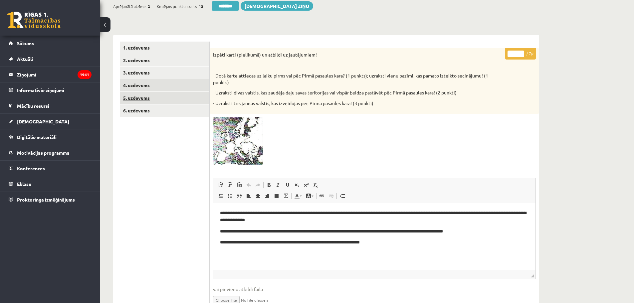
type input "*"
click at [175, 99] on link "5. uzdevums" at bounding box center [165, 98] width 90 height 12
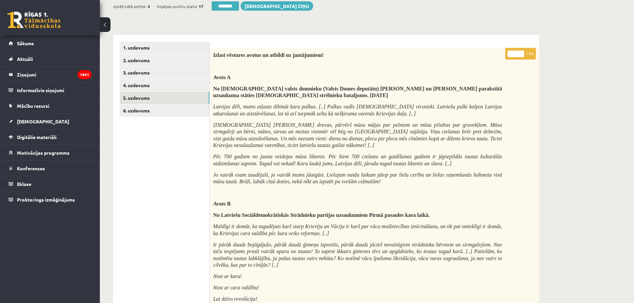
scroll to position [0, 0]
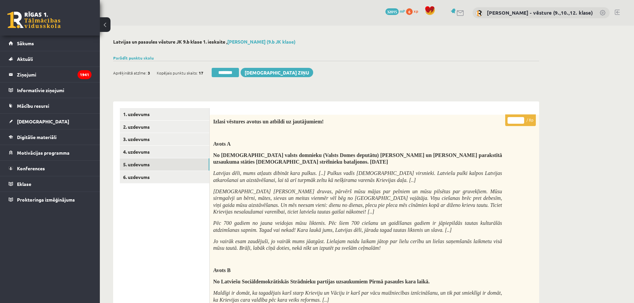
drag, startPoint x: 514, startPoint y: 117, endPoint x: 511, endPoint y: 122, distance: 5.9
click at [511, 122] on input "*" at bounding box center [515, 120] width 17 height 7
type input "*"
click at [205, 172] on link "6. uzdevums" at bounding box center [165, 177] width 90 height 12
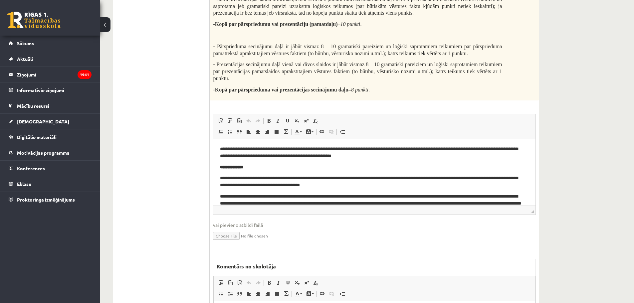
scroll to position [333, 0]
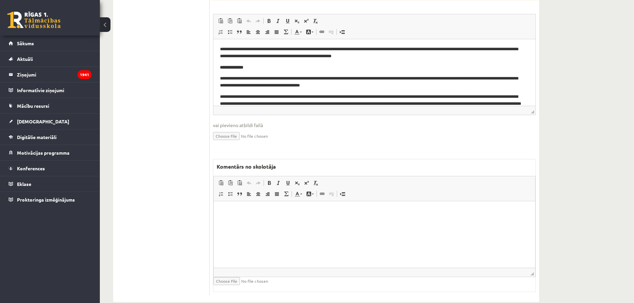
click at [231, 222] on html at bounding box center [374, 211] width 321 height 20
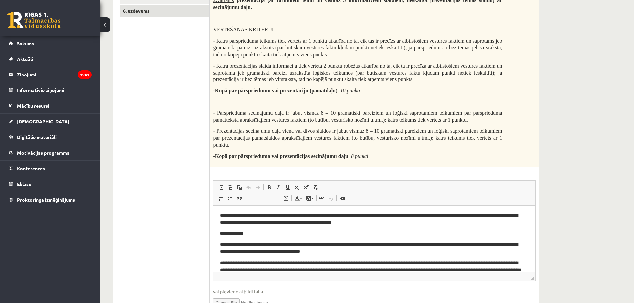
scroll to position [0, 0]
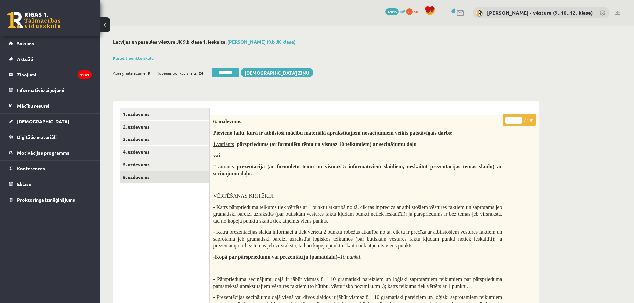
drag, startPoint x: 510, startPoint y: 120, endPoint x: 514, endPoint y: 121, distance: 4.1
click at [514, 121] on input "*" at bounding box center [513, 120] width 17 height 7
type input "**"
click at [143, 181] on link "6. uzdevums" at bounding box center [165, 177] width 90 height 12
click at [163, 116] on link "1. uzdevums" at bounding box center [165, 114] width 90 height 12
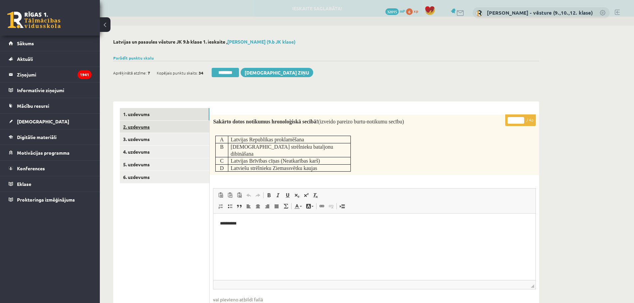
click at [163, 129] on link "2. uzdevums" at bounding box center [165, 127] width 90 height 12
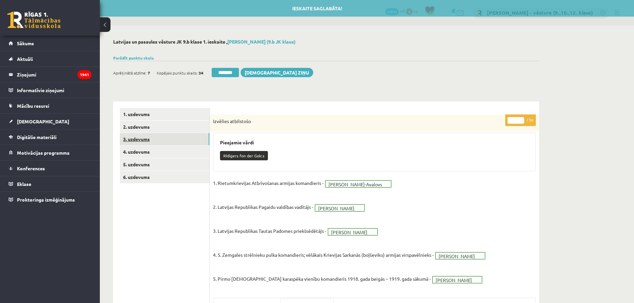
click at [162, 140] on link "3. uzdevums" at bounding box center [165, 139] width 90 height 12
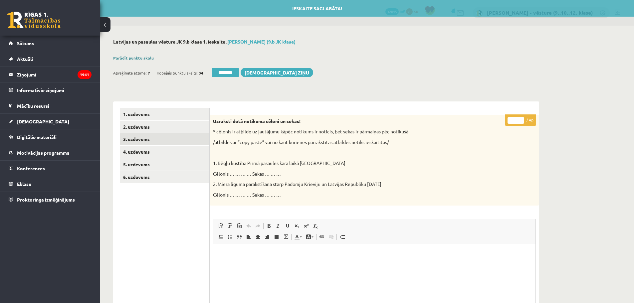
click at [148, 59] on link "Parādīt punktu skalu" at bounding box center [133, 57] width 41 height 5
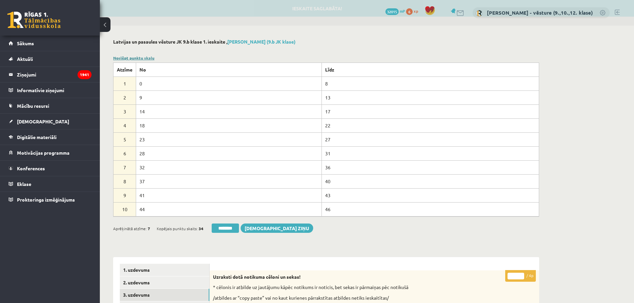
click at [149, 58] on link "Noslēpt punktu skalu" at bounding box center [133, 57] width 41 height 5
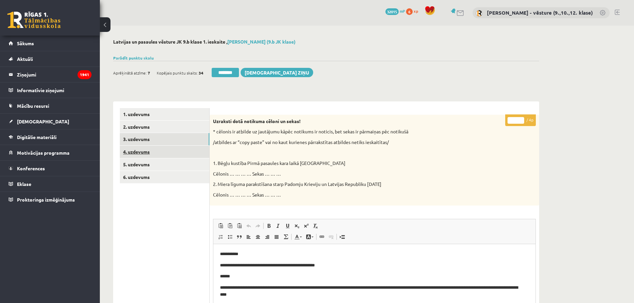
click at [134, 151] on link "4. uzdevums" at bounding box center [165, 152] width 90 height 12
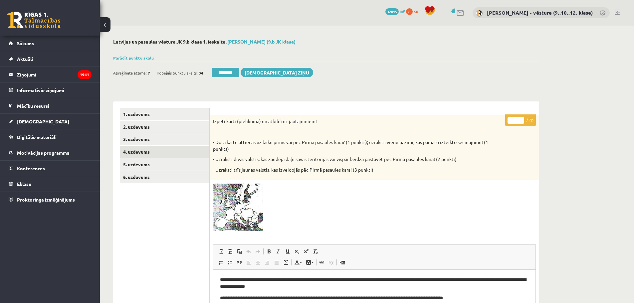
type input "*"
click at [522, 117] on input "*" at bounding box center [515, 120] width 17 height 7
click at [199, 159] on link "5. uzdevums" at bounding box center [165, 164] width 90 height 12
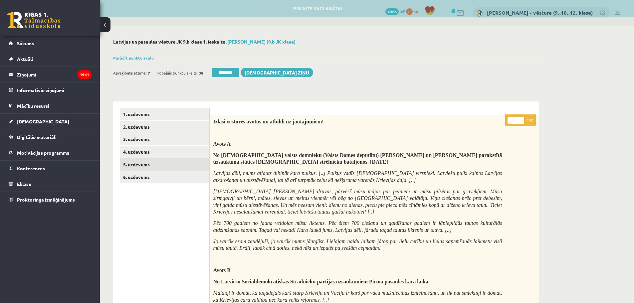
click at [184, 169] on link "5. uzdevums" at bounding box center [165, 164] width 90 height 12
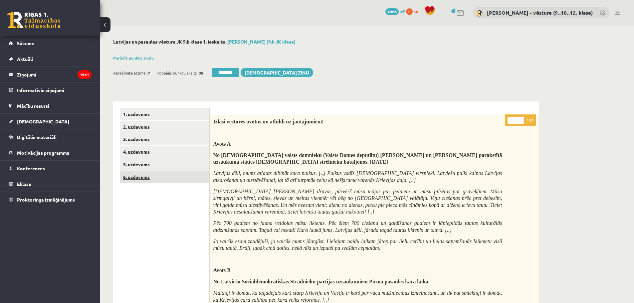
click at [184, 173] on link "6. uzdevums" at bounding box center [165, 177] width 90 height 12
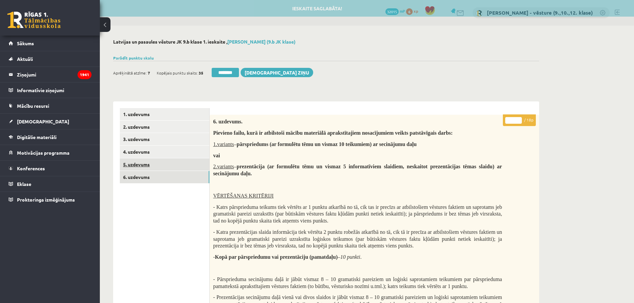
click at [187, 163] on link "5. uzdevums" at bounding box center [165, 164] width 90 height 12
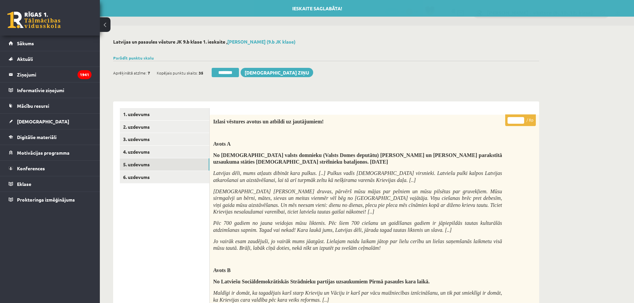
type input "*"
click at [523, 119] on input "*" at bounding box center [515, 120] width 17 height 7
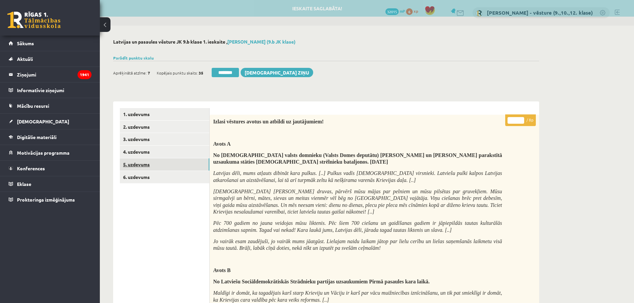
click at [187, 170] on link "5. uzdevums" at bounding box center [165, 164] width 90 height 12
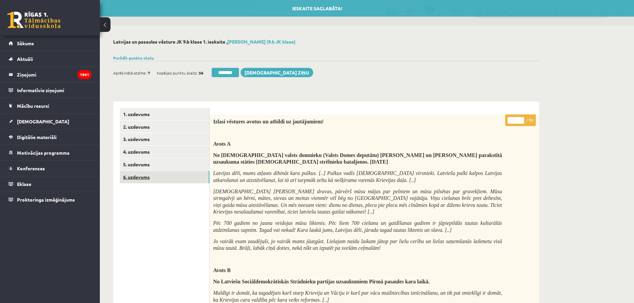
click at [168, 176] on link "6. uzdevums" at bounding box center [165, 177] width 90 height 12
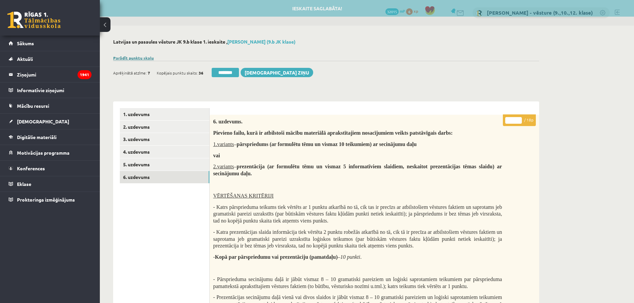
click at [145, 58] on link "Parādīt punktu skalu" at bounding box center [133, 57] width 41 height 5
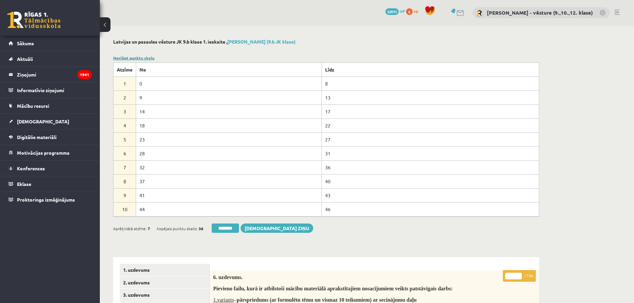
click at [145, 58] on link "Noslēpt punktu skalu" at bounding box center [133, 57] width 41 height 5
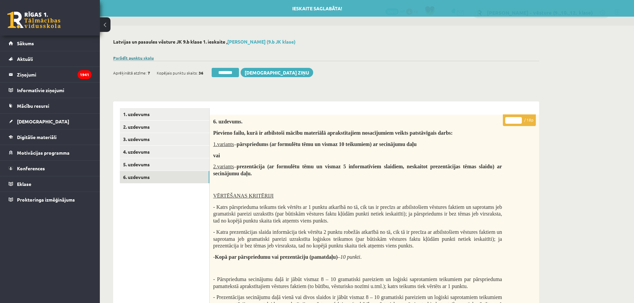
click at [145, 58] on link "Parādīt punktu skalu" at bounding box center [133, 57] width 41 height 5
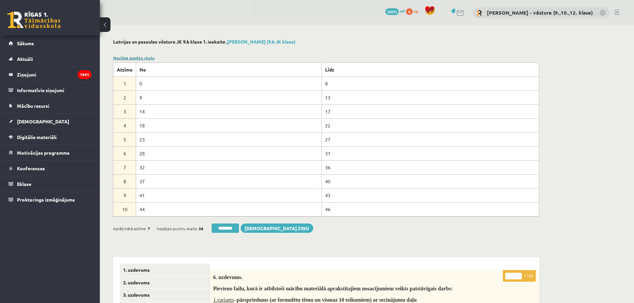
click at [145, 58] on link "Noslēpt punktu skalu" at bounding box center [133, 57] width 41 height 5
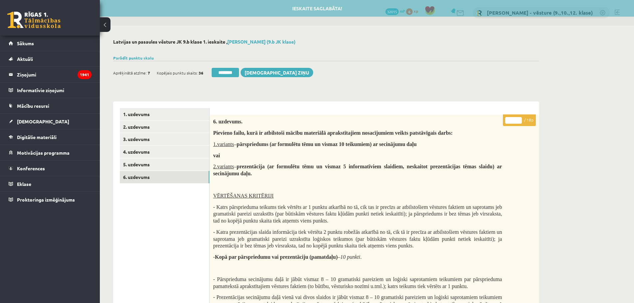
click at [521, 119] on input "**" at bounding box center [513, 120] width 17 height 7
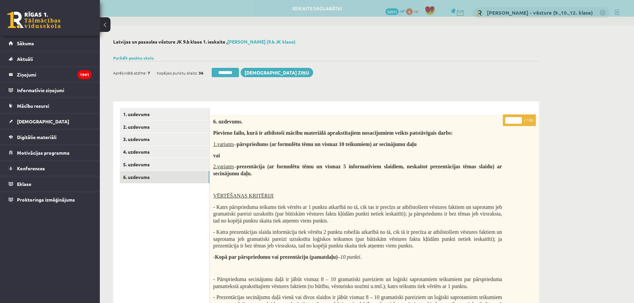
click at [521, 119] on input "**" at bounding box center [513, 120] width 17 height 7
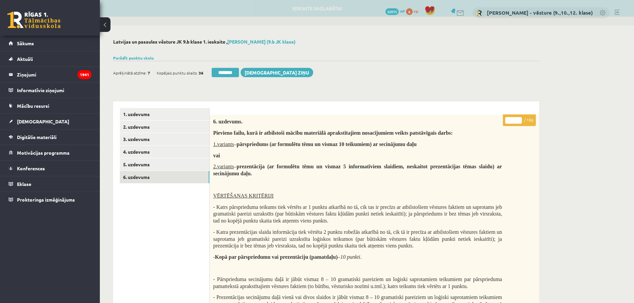
type input "**"
click at [521, 119] on input "**" at bounding box center [513, 120] width 17 height 7
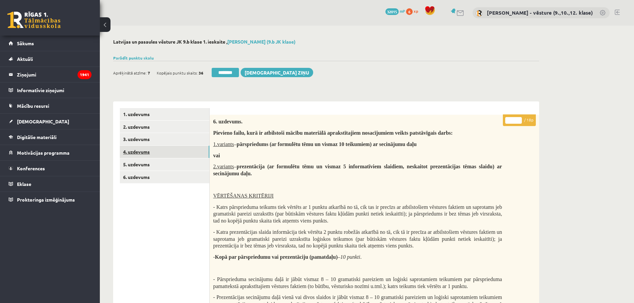
click at [188, 157] on link "4. uzdevums" at bounding box center [165, 152] width 90 height 12
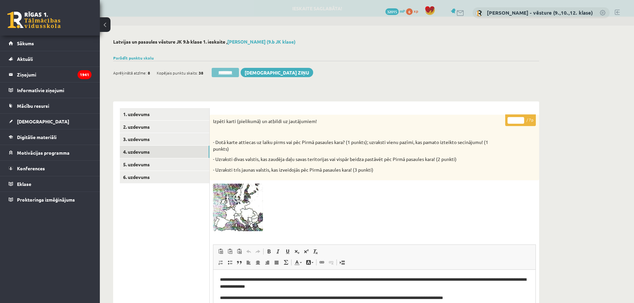
click at [232, 71] on input "********" at bounding box center [225, 72] width 27 height 9
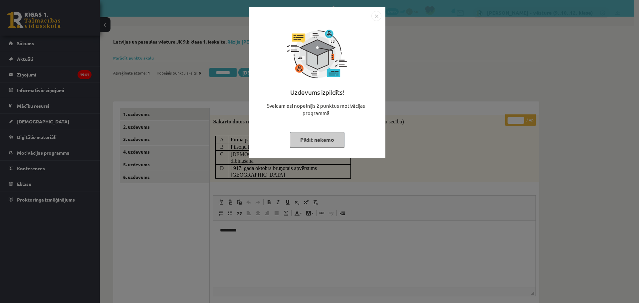
click at [414, 92] on div "Uzdevums izpildīts! Sveicam esi nopelnījis 2 punktus motivācijas programmā Pild…" at bounding box center [319, 151] width 639 height 303
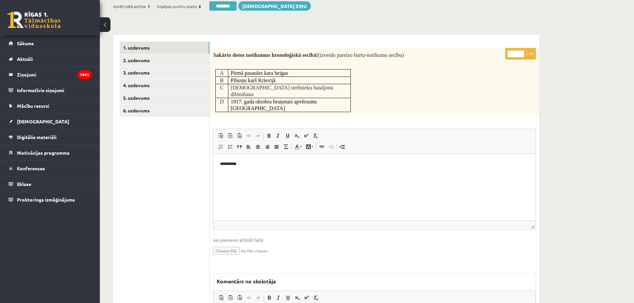
scroll to position [181, 0]
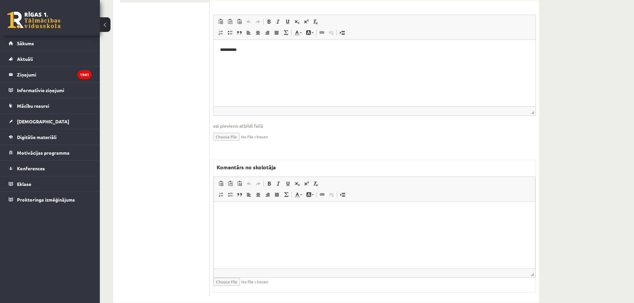
click at [340, 221] on html at bounding box center [374, 212] width 321 height 20
click at [333, 222] on html at bounding box center [374, 212] width 321 height 20
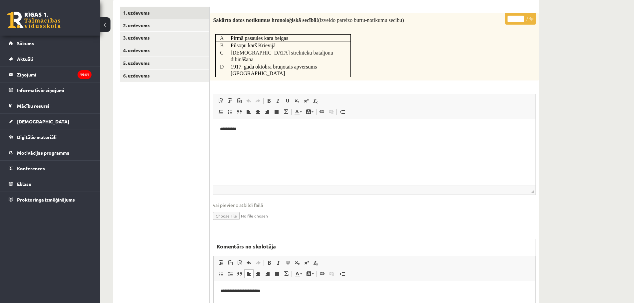
drag, startPoint x: 517, startPoint y: 6, endPoint x: 511, endPoint y: 6, distance: 6.4
click at [511, 6] on div "**********" at bounding box center [374, 191] width 329 height 382
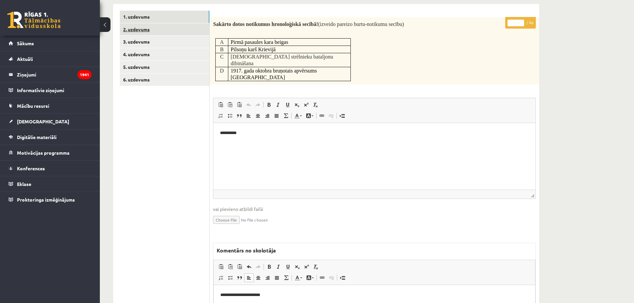
type input "*"
click at [138, 31] on link "2. uzdevums" at bounding box center [165, 29] width 90 height 12
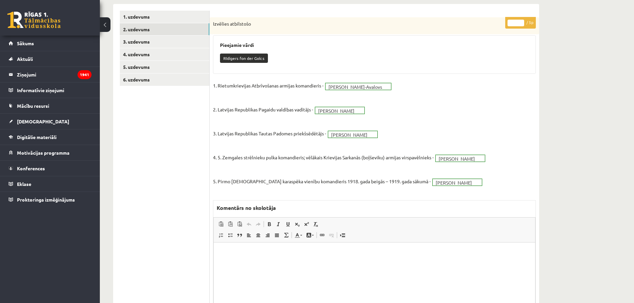
scroll to position [0, 0]
click at [138, 43] on link "3. uzdevums" at bounding box center [165, 42] width 90 height 12
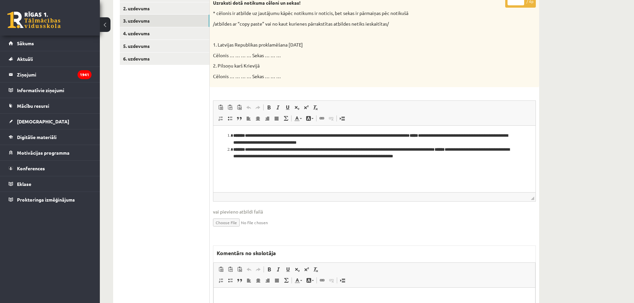
scroll to position [218, 0]
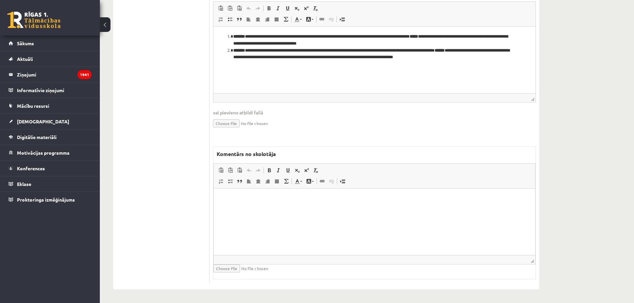
click at [264, 209] on html at bounding box center [374, 198] width 321 height 20
click at [332, 196] on p "**********" at bounding box center [374, 198] width 308 height 7
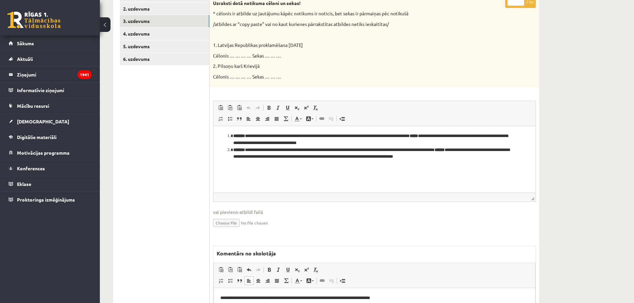
scroll to position [18, 0]
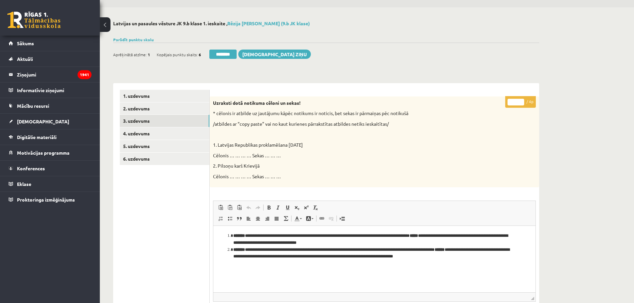
drag, startPoint x: 514, startPoint y: 102, endPoint x: 508, endPoint y: 101, distance: 6.7
click at [508, 101] on input "*" at bounding box center [515, 102] width 17 height 7
type input "*"
click at [165, 135] on link "4. uzdevums" at bounding box center [165, 133] width 90 height 12
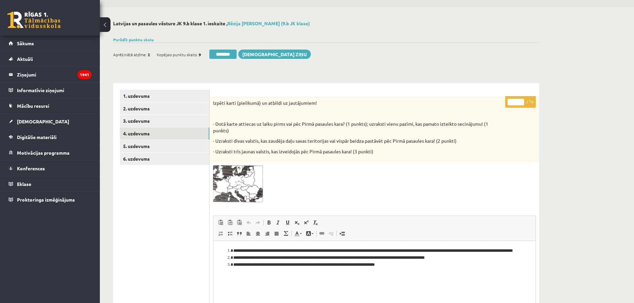
scroll to position [0, 0]
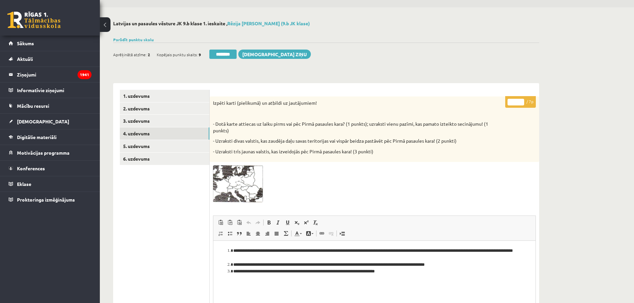
drag, startPoint x: 512, startPoint y: 103, endPoint x: 517, endPoint y: 103, distance: 5.0
click at [517, 103] on input "*" at bounding box center [515, 102] width 17 height 7
type input "*"
click at [187, 147] on link "5. uzdevums" at bounding box center [165, 146] width 90 height 12
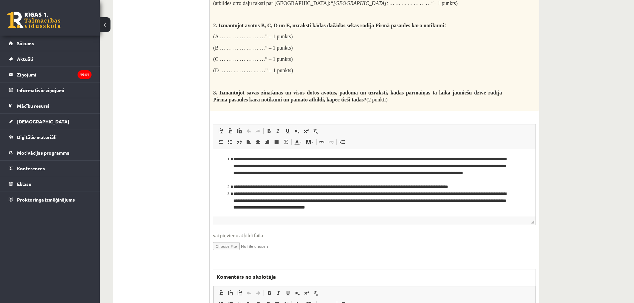
scroll to position [1183, 0]
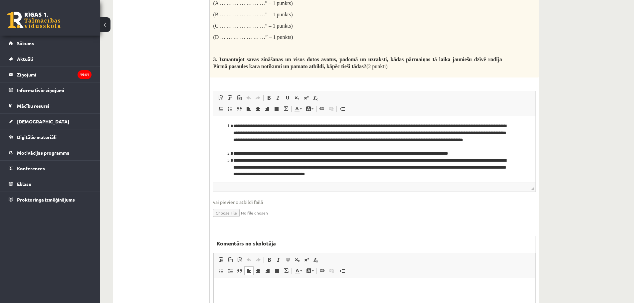
click at [268, 291] on p "Bagātinātā teksta redaktors, wiswyg-editor-47433962258080-1760446630-493" at bounding box center [374, 287] width 308 height 7
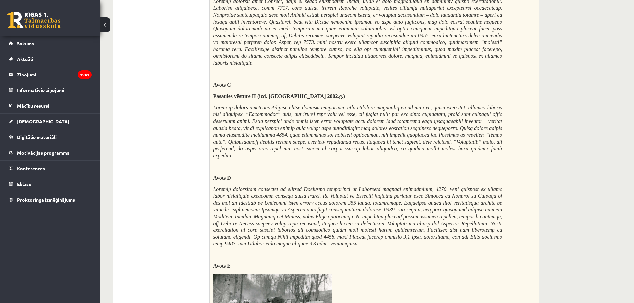
scroll to position [52, 0]
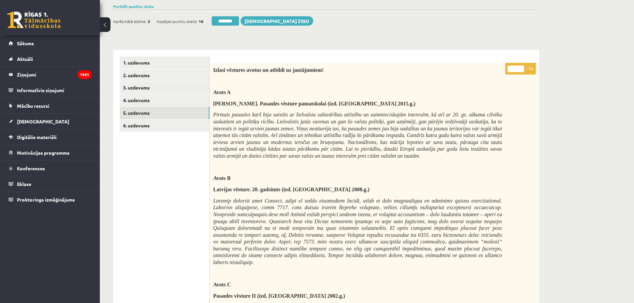
click at [511, 71] on input "*" at bounding box center [515, 69] width 17 height 7
type input "*"
click at [151, 123] on link "6. uzdevums" at bounding box center [165, 125] width 90 height 12
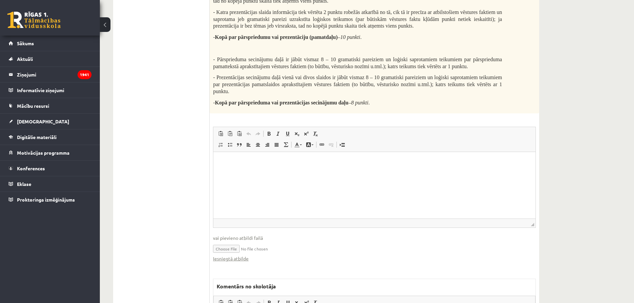
scroll to position [0, 0]
click at [246, 258] on link "Iesniegtā atbilde" at bounding box center [231, 258] width 36 height 7
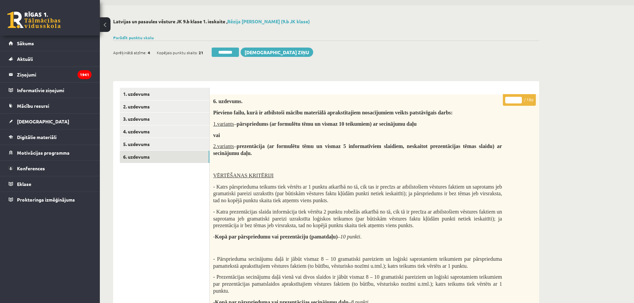
drag, startPoint x: 513, startPoint y: 99, endPoint x: 508, endPoint y: 99, distance: 5.0
click at [508, 99] on input "*" at bounding box center [513, 100] width 17 height 7
type input "**"
click at [161, 138] on link "5. uzdevums" at bounding box center [165, 144] width 90 height 12
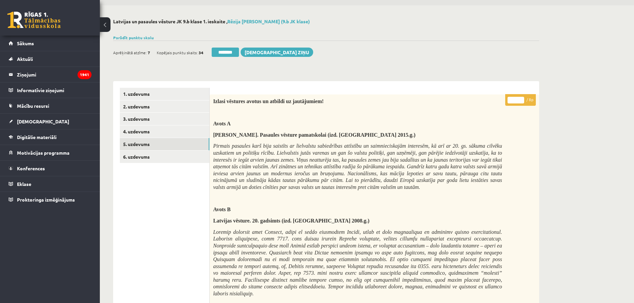
scroll to position [0, 0]
drag, startPoint x: 217, startPoint y: 56, endPoint x: 355, endPoint y: 21, distance: 142.0
click at [217, 56] on input "********" at bounding box center [225, 52] width 27 height 9
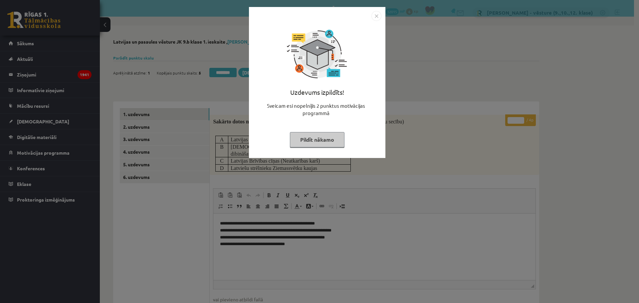
click at [433, 85] on div "Uzdevums izpildīts! Sveicam esi nopelnījis 2 punktus motivācijas programmā Pild…" at bounding box center [319, 151] width 639 height 303
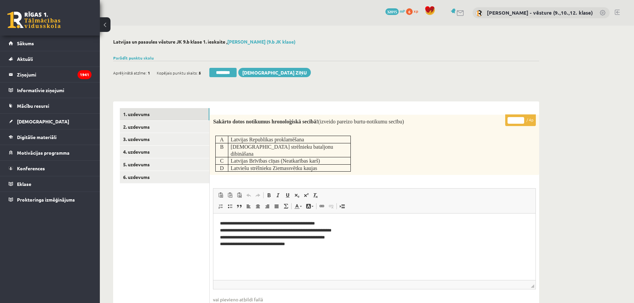
drag, startPoint x: 511, startPoint y: 122, endPoint x: 519, endPoint y: 123, distance: 7.3
click at [519, 123] on input "*" at bounding box center [515, 120] width 17 height 7
type input "*"
click at [149, 129] on link "2. uzdevums" at bounding box center [165, 127] width 90 height 12
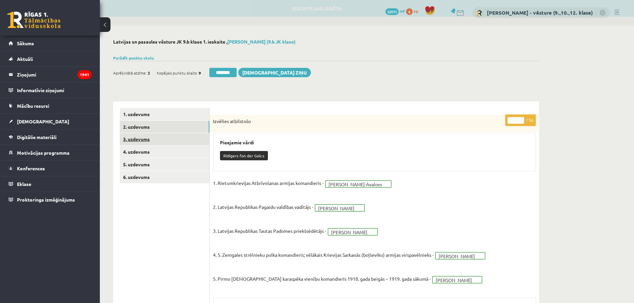
click at [156, 140] on link "3. uzdevums" at bounding box center [165, 139] width 90 height 12
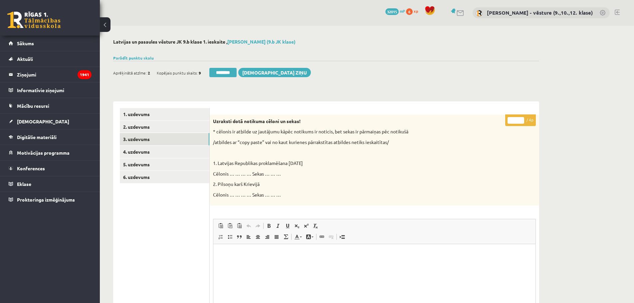
scroll to position [67, 0]
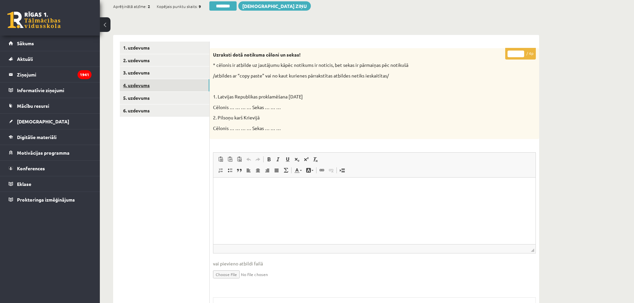
click at [170, 86] on link "4. uzdevums" at bounding box center [165, 85] width 90 height 12
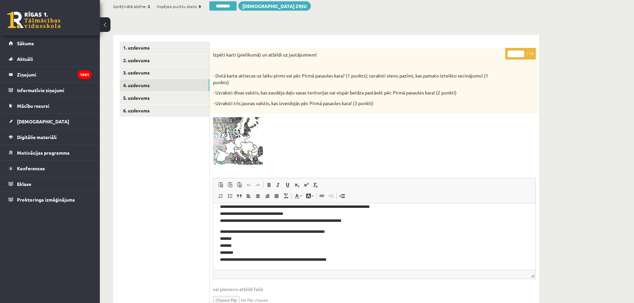
scroll to position [166, 0]
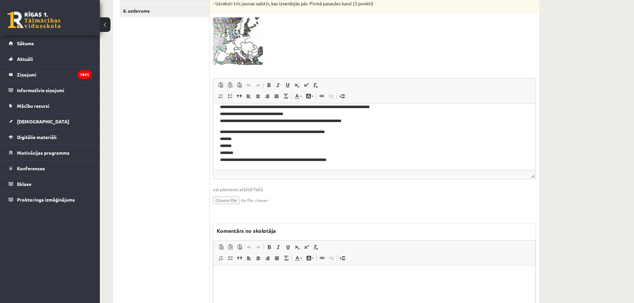
click at [307, 279] on html at bounding box center [374, 275] width 321 height 20
drag, startPoint x: 300, startPoint y: 274, endPoint x: 303, endPoint y: 277, distance: 4.2
click at [300, 274] on pre "**********" at bounding box center [374, 279] width 308 height 14
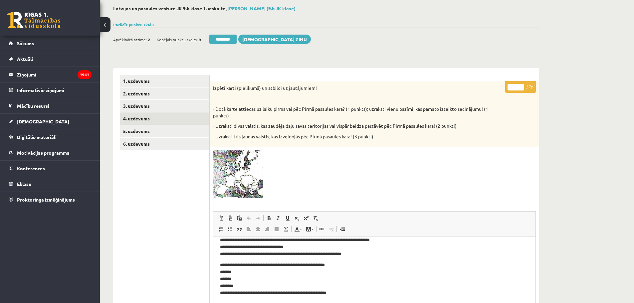
scroll to position [0, 0]
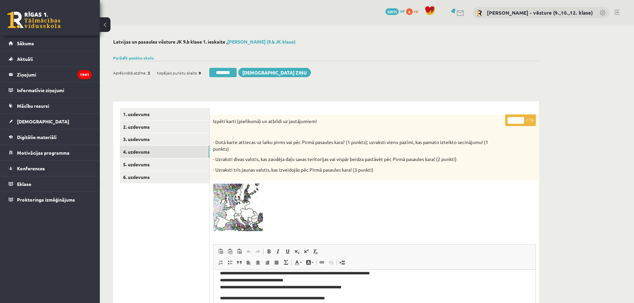
click at [509, 118] on input "*" at bounding box center [515, 120] width 17 height 7
drag, startPoint x: 513, startPoint y: 119, endPoint x: 517, endPoint y: 120, distance: 3.8
click at [517, 120] on input "*" at bounding box center [515, 120] width 17 height 7
type input "*"
click at [164, 160] on link "5. uzdevums" at bounding box center [165, 164] width 90 height 12
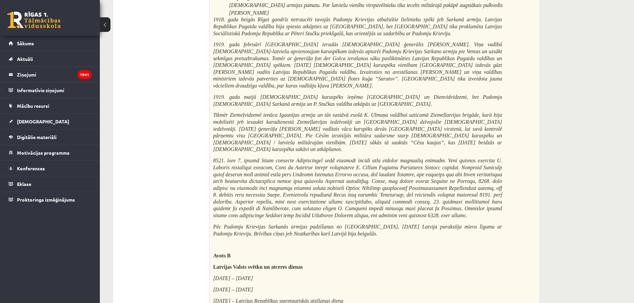
scroll to position [29, 0]
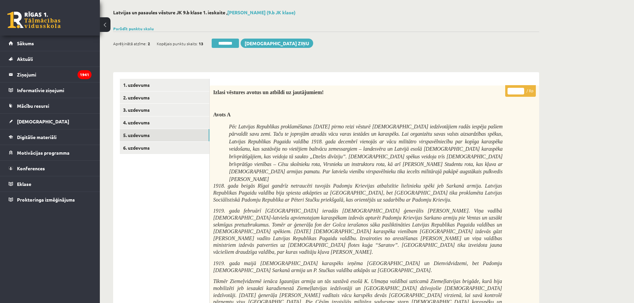
drag, startPoint x: 510, startPoint y: 93, endPoint x: 514, endPoint y: 94, distance: 4.0
click at [514, 94] on input "*" at bounding box center [515, 91] width 17 height 7
type input "*"
click at [137, 153] on link "6. uzdevums" at bounding box center [165, 148] width 90 height 12
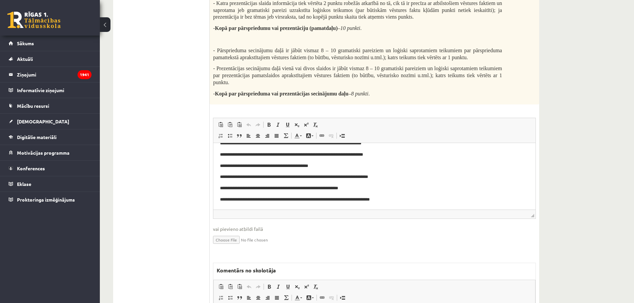
scroll to position [346, 0]
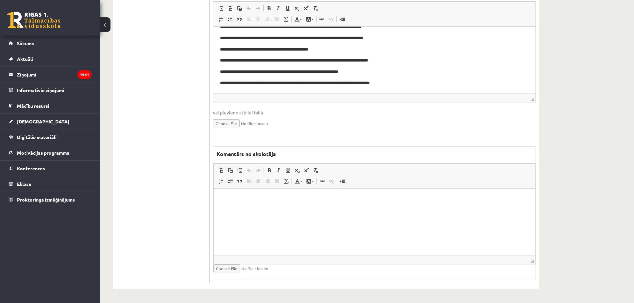
click at [347, 209] on html at bounding box center [374, 199] width 321 height 20
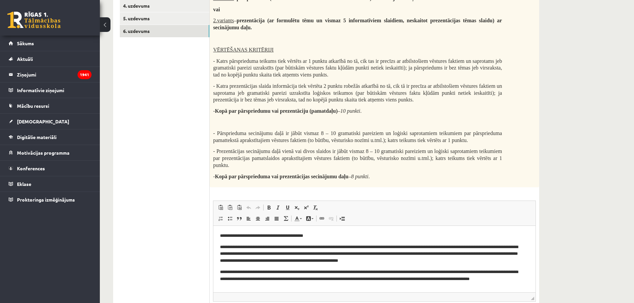
scroll to position [13, 0]
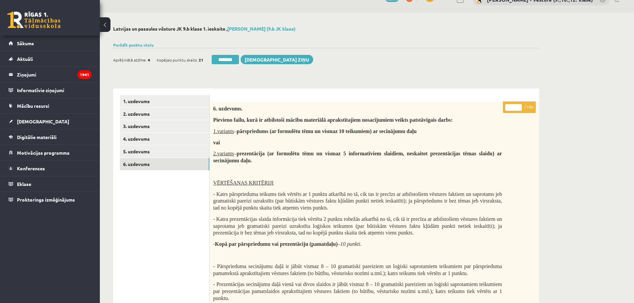
drag, startPoint x: 509, startPoint y: 106, endPoint x: 515, endPoint y: 108, distance: 6.7
click at [515, 108] on input "*" at bounding box center [513, 107] width 17 height 7
type input "*"
click at [178, 149] on link "5. uzdevums" at bounding box center [165, 151] width 90 height 12
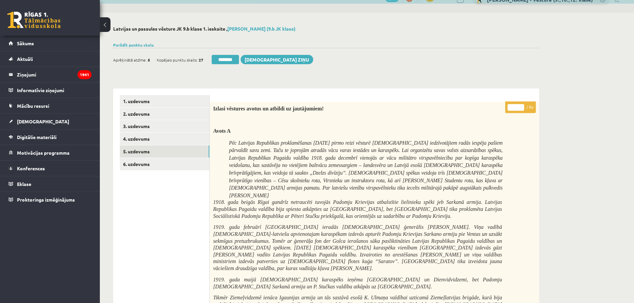
click at [144, 38] on div at bounding box center [326, 37] width 426 height 7
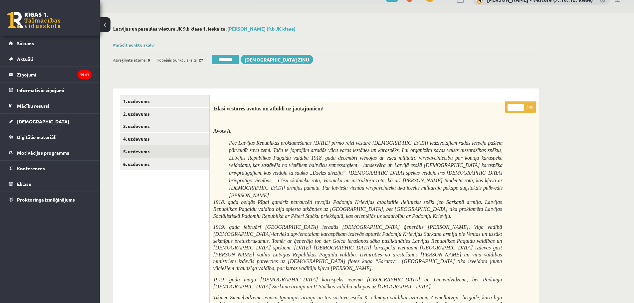
click at [145, 44] on link "Parādīt punktu skalu" at bounding box center [133, 44] width 41 height 5
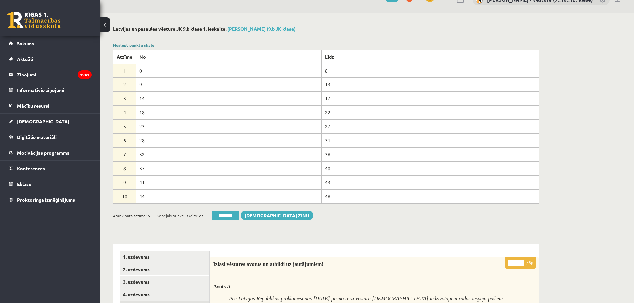
click at [145, 44] on link "Noslēpt punktu skalu" at bounding box center [133, 44] width 41 height 5
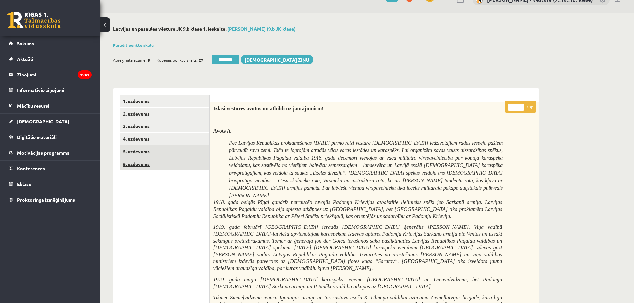
click at [162, 167] on link "6. uzdevums" at bounding box center [165, 164] width 90 height 12
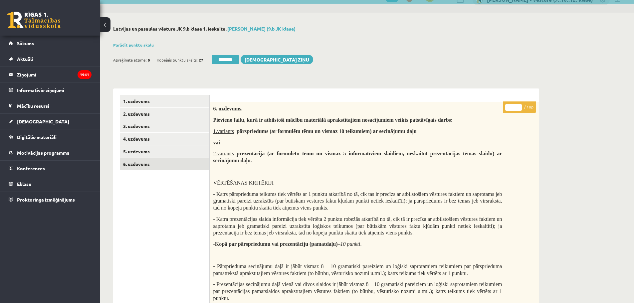
type input "*"
click at [519, 105] on input "*" at bounding box center [513, 107] width 17 height 7
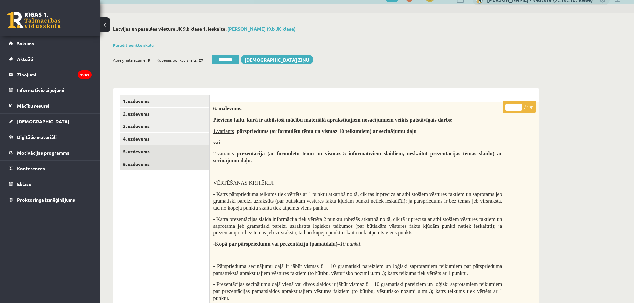
click at [204, 149] on link "5. uzdevums" at bounding box center [165, 151] width 90 height 12
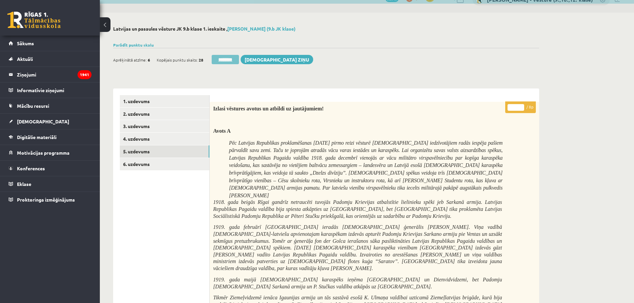
click at [232, 58] on input "********" at bounding box center [225, 59] width 27 height 9
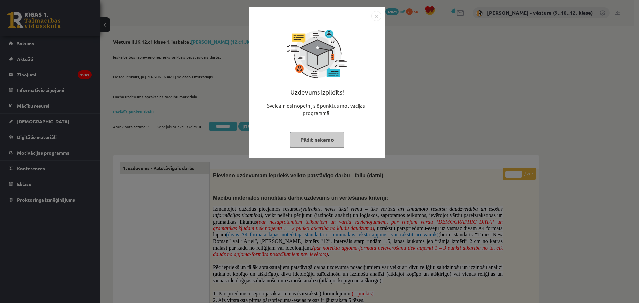
drag, startPoint x: 456, startPoint y: 107, endPoint x: 459, endPoint y: 104, distance: 4.5
click at [456, 107] on div "Uzdevums izpildīts! Sveicam esi nopelnījis 8 punktus motivācijas programmā Pild…" at bounding box center [319, 151] width 639 height 303
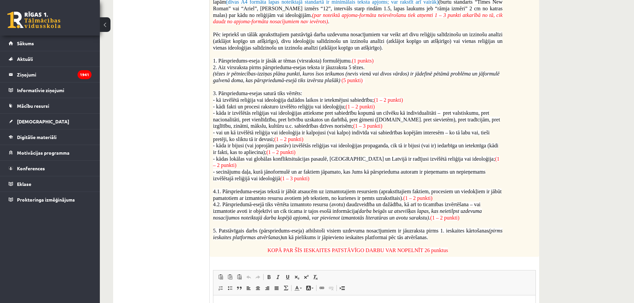
scroll to position [433, 0]
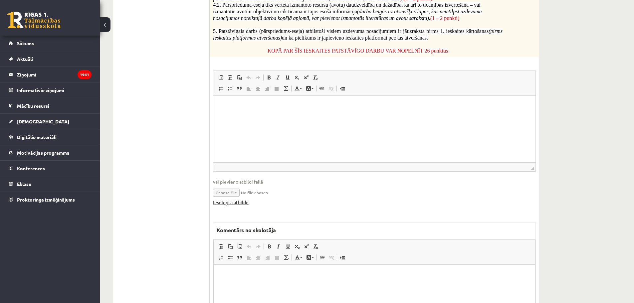
click at [243, 199] on link "Iesniegtā atbilde" at bounding box center [231, 202] width 36 height 7
click at [339, 279] on html at bounding box center [374, 275] width 321 height 20
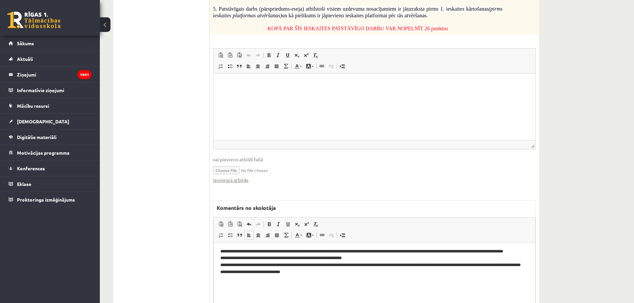
scroll to position [0, 0]
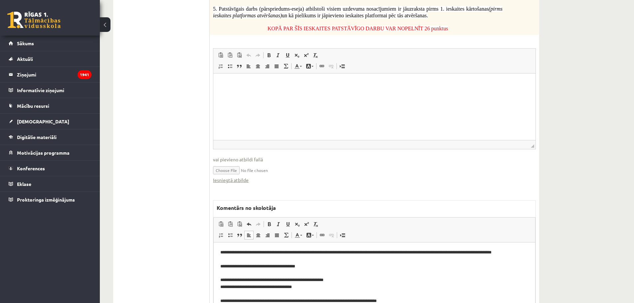
drag, startPoint x: 379, startPoint y: 287, endPoint x: 218, endPoint y: 285, distance: 161.7
click at [299, 233] on span at bounding box center [296, 235] width 5 height 5
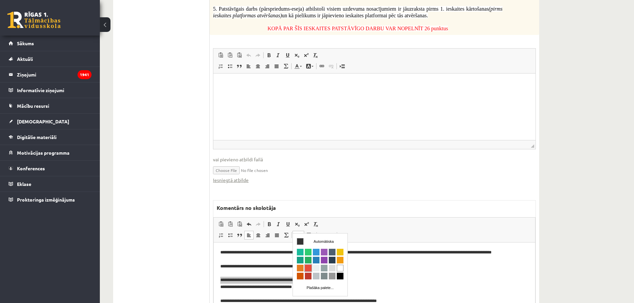
click at [309, 266] on span "Krāsa" at bounding box center [308, 268] width 7 height 7
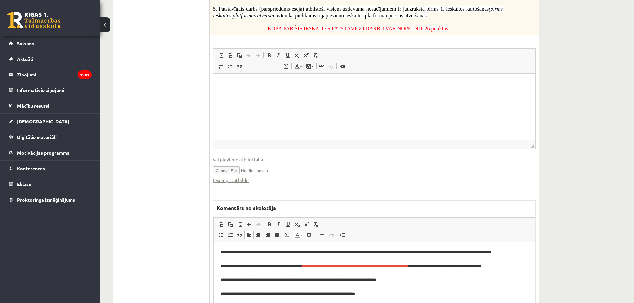
scroll to position [133, 0]
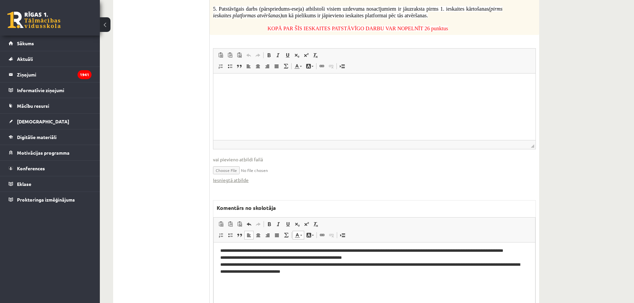
click at [306, 297] on pre "**********" at bounding box center [371, 220] width 303 height 208
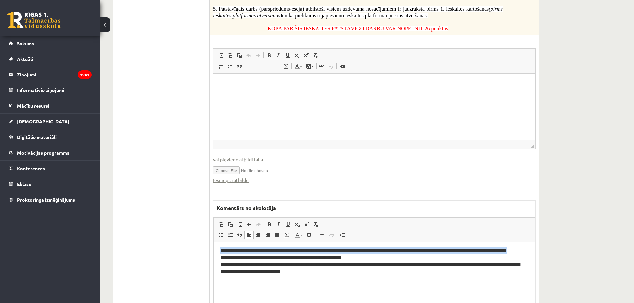
drag, startPoint x: 315, startPoint y: 295, endPoint x: 217, endPoint y: 295, distance: 98.8
click at [217, 295] on html "**********" at bounding box center [374, 219] width 321 height 221
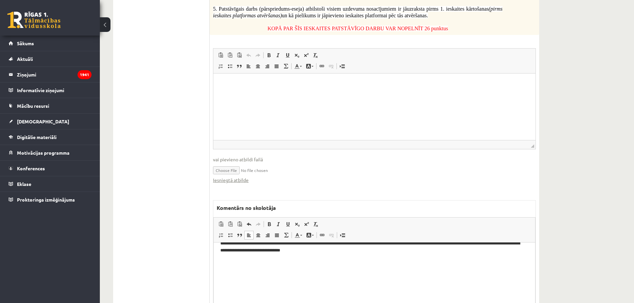
click at [367, 286] on pre "**********" at bounding box center [371, 199] width 303 height 208
drag, startPoint x: 405, startPoint y: 286, endPoint x: 218, endPoint y: 286, distance: 186.3
click at [218, 287] on html "**********" at bounding box center [374, 198] width 321 height 221
drag, startPoint x: 412, startPoint y: 296, endPoint x: 216, endPoint y: 286, distance: 195.9
click at [216, 286] on html "**********" at bounding box center [374, 198] width 321 height 221
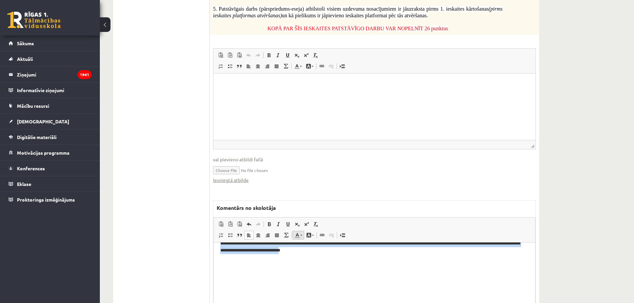
click at [299, 233] on span at bounding box center [296, 235] width 5 height 5
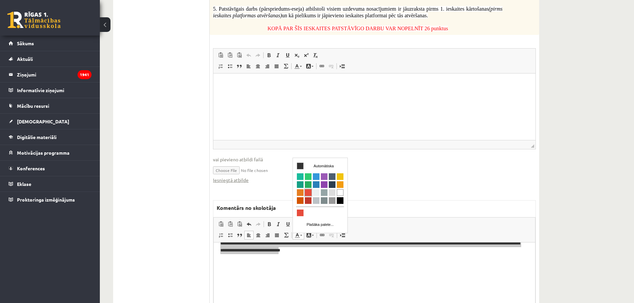
click at [307, 194] on span "Krāsa" at bounding box center [308, 192] width 7 height 7
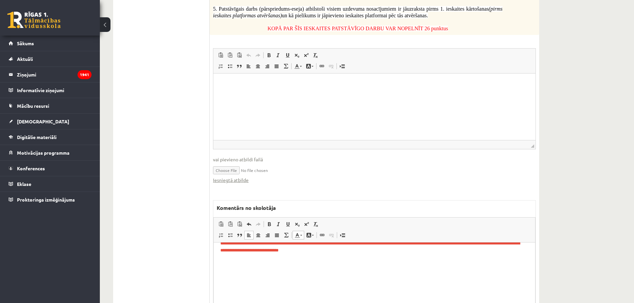
click at [401, 252] on span "**********" at bounding box center [372, 239] width 304 height 25
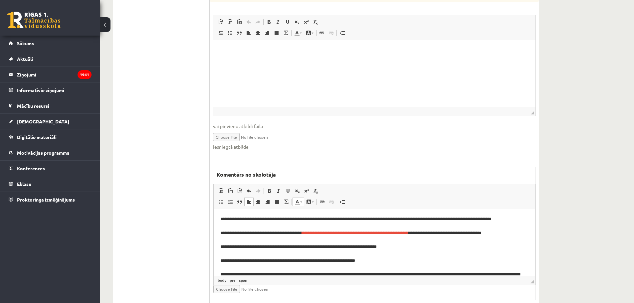
scroll to position [33, 0]
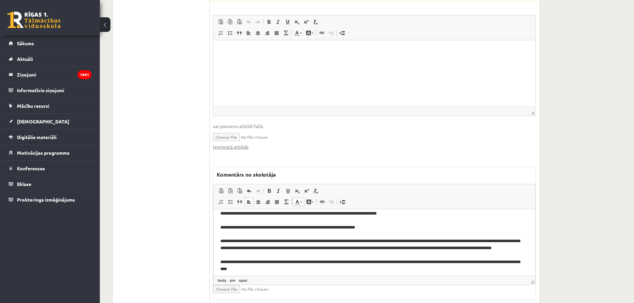
click at [413, 241] on pre "**********" at bounding box center [371, 287] width 303 height 208
click at [382, 256] on pre "**********" at bounding box center [371, 287] width 303 height 208
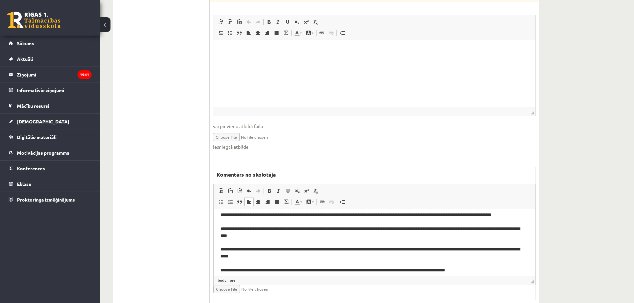
click at [427, 251] on pre "**********" at bounding box center [371, 253] width 303 height 208
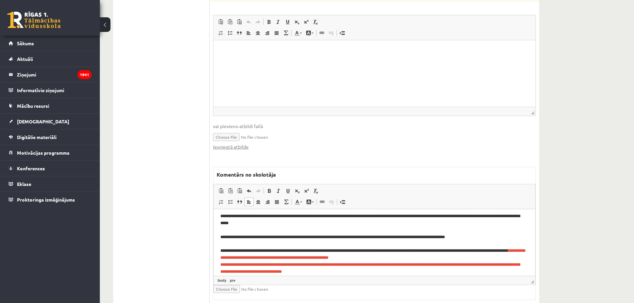
click at [327, 238] on pre "**********" at bounding box center [371, 220] width 303 height 208
click at [330, 259] on pre "**********" at bounding box center [371, 220] width 303 height 208
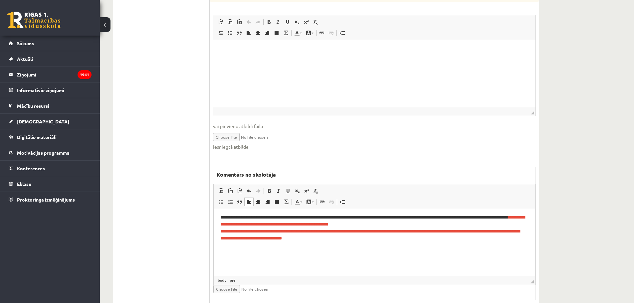
click at [510, 239] on pre "**********" at bounding box center [371, 187] width 303 height 208
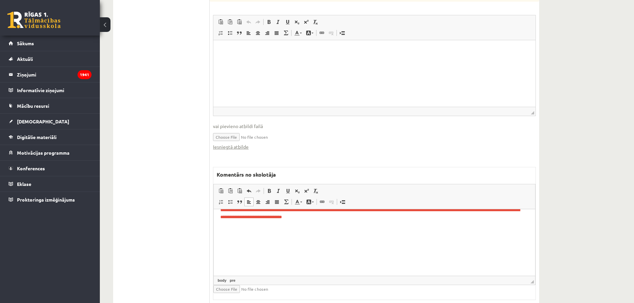
click at [308, 245] on pre "**********" at bounding box center [371, 166] width 303 height 208
click at [305, 244] on pre "**********" at bounding box center [371, 166] width 303 height 208
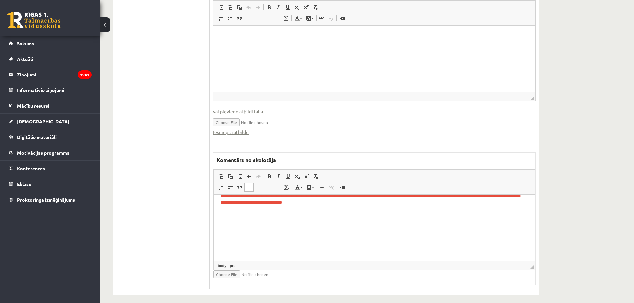
click at [332, 230] on pre "**********" at bounding box center [371, 151] width 303 height 208
click at [456, 209] on pre "**********" at bounding box center [371, 151] width 303 height 208
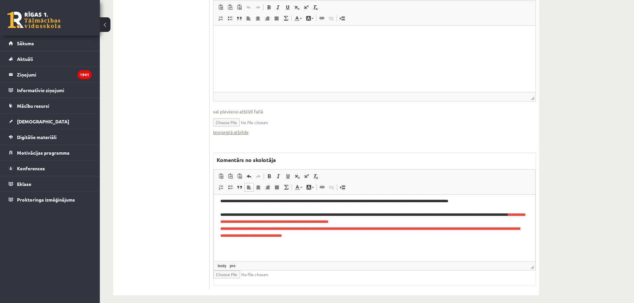
click at [459, 228] on pre "**********" at bounding box center [371, 184] width 303 height 208
click at [438, 205] on pre "**********" at bounding box center [371, 184] width 303 height 208
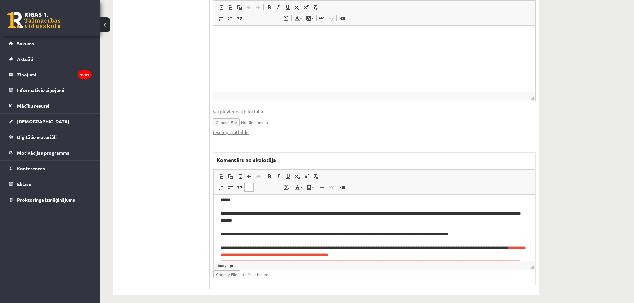
click at [450, 216] on pre "**********" at bounding box center [371, 217] width 303 height 208
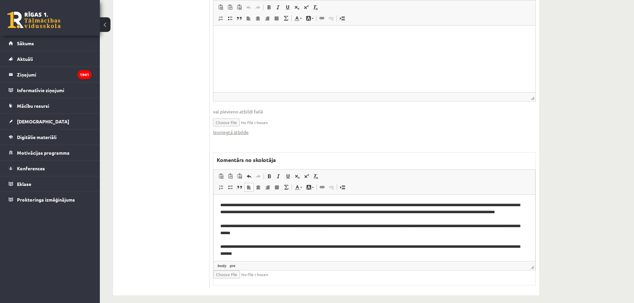
click at [451, 218] on pre "**********" at bounding box center [371, 251] width 303 height 208
click at [453, 208] on pre "**********" at bounding box center [371, 251] width 303 height 208
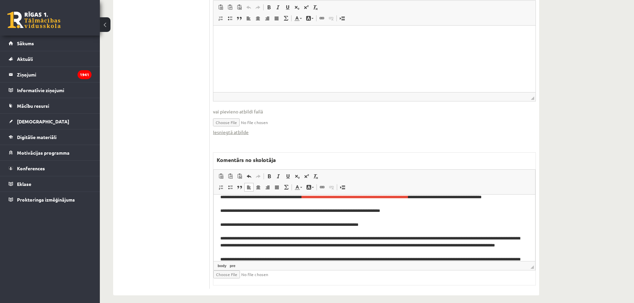
click at [385, 206] on pre "**********" at bounding box center [371, 284] width 303 height 208
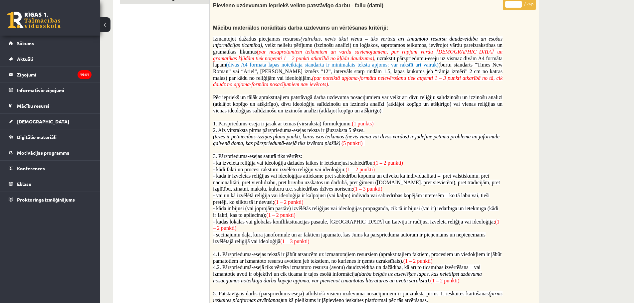
scroll to position [70, 0]
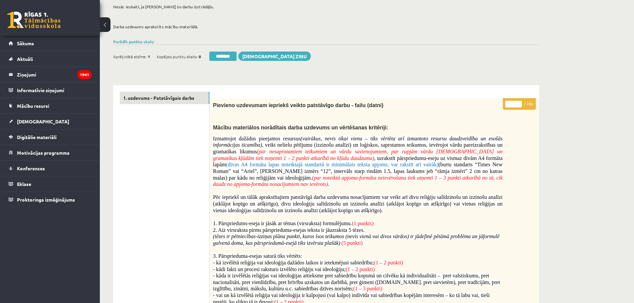
drag, startPoint x: 510, startPoint y: 100, endPoint x: 512, endPoint y: 104, distance: 3.7
click at [512, 104] on input "*" at bounding box center [513, 104] width 17 height 7
type input "**"
click at [146, 99] on link "1. uzdevums - Patstāvīgais darbs" at bounding box center [165, 98] width 90 height 12
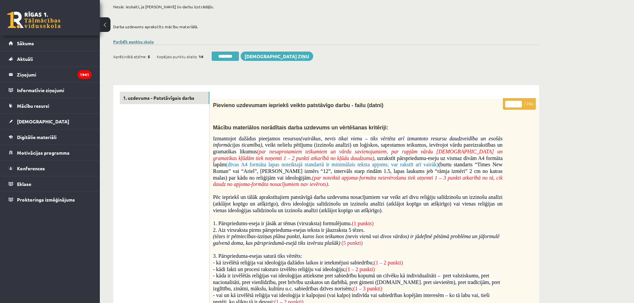
click at [141, 42] on link "Parādīt punktu skalu" at bounding box center [133, 41] width 41 height 5
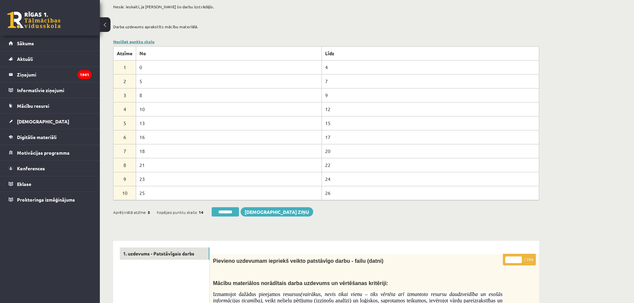
click at [141, 42] on link "Noslēpt punktu skalu" at bounding box center [133, 41] width 41 height 5
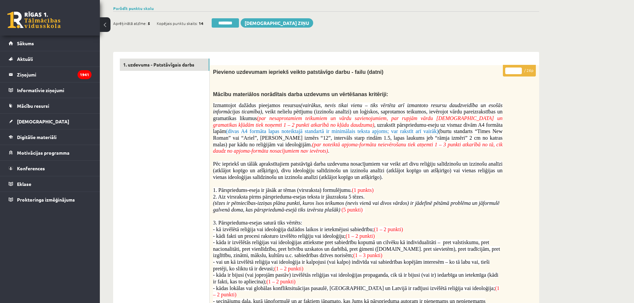
scroll to position [4, 0]
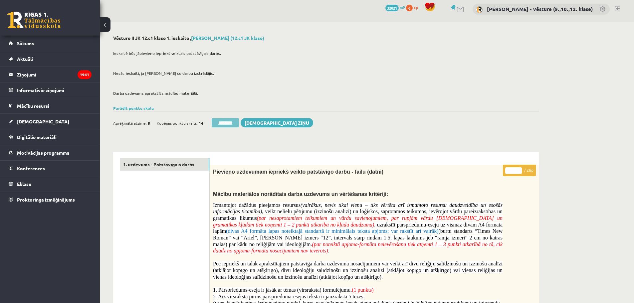
click at [228, 127] on input "********" at bounding box center [225, 122] width 27 height 9
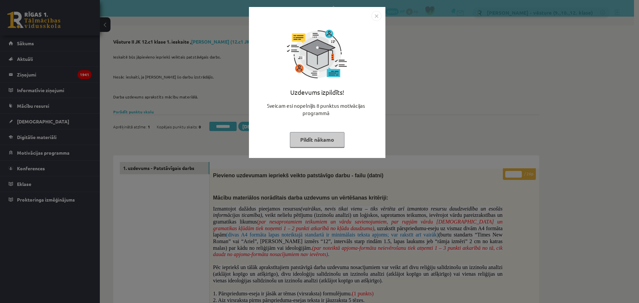
drag, startPoint x: 423, startPoint y: 44, endPoint x: 373, endPoint y: 6, distance: 62.6
click at [423, 44] on div "Uzdevums izpildīts! Sveicam esi nopelnījis 8 punktus motivācijas programmā Pild…" at bounding box center [319, 151] width 639 height 303
